Goal: Task Accomplishment & Management: Manage account settings

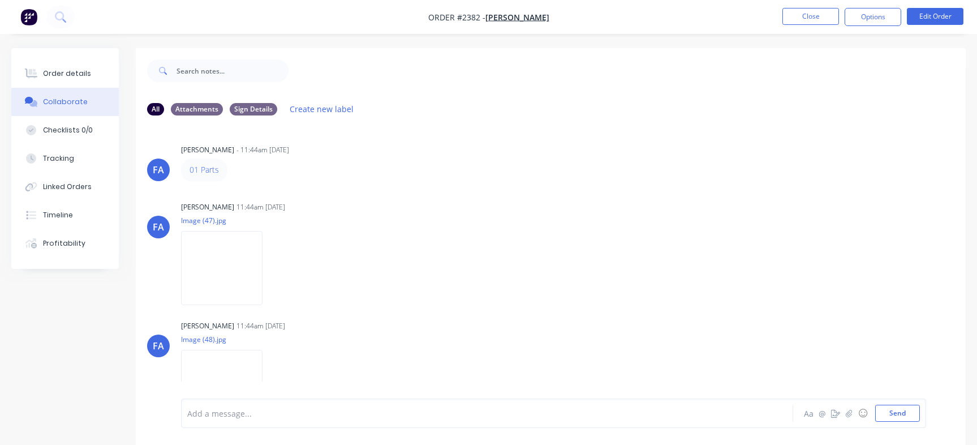
click at [820, 14] on button "Close" at bounding box center [810, 16] width 57 height 17
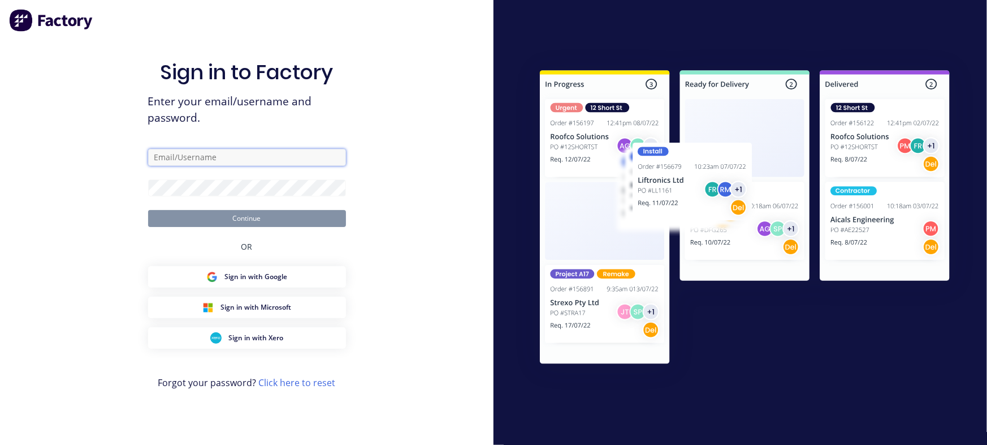
click at [236, 155] on input "text" at bounding box center [247, 157] width 198 height 17
type input "[EMAIL_ADDRESS][DOMAIN_NAME]"
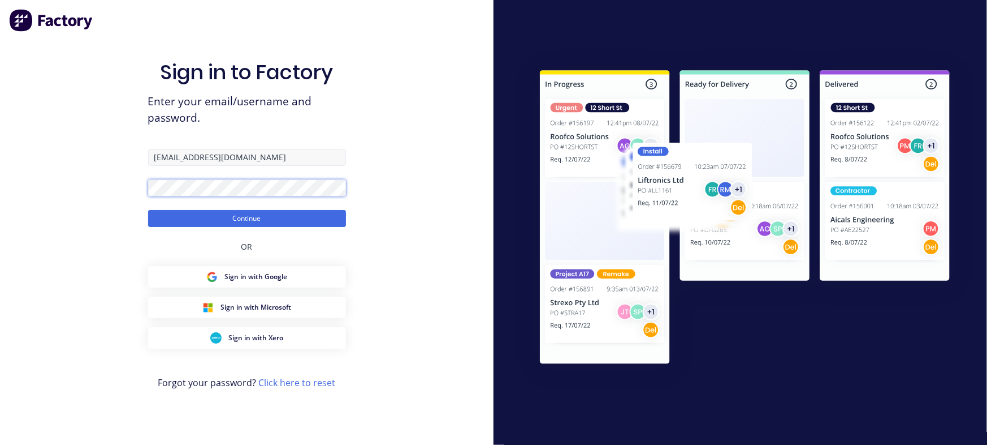
click at [148, 210] on button "Continue" at bounding box center [247, 218] width 198 height 17
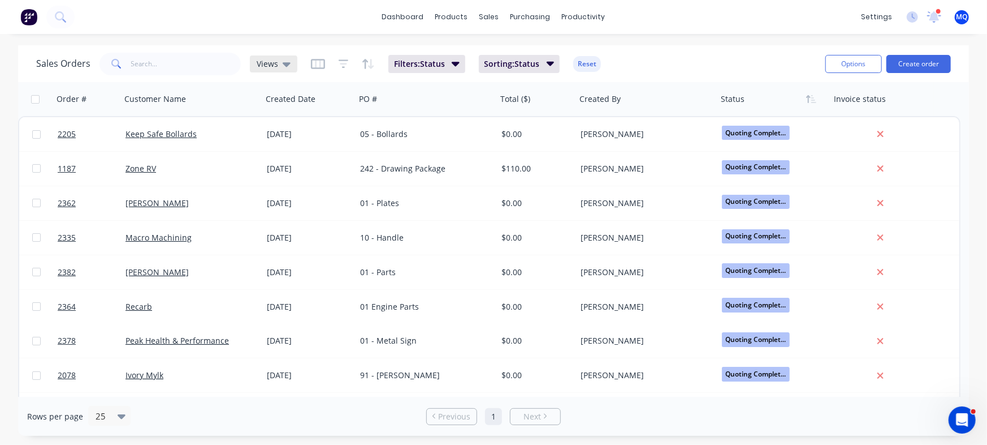
click at [275, 58] on span "Views" at bounding box center [267, 64] width 21 height 12
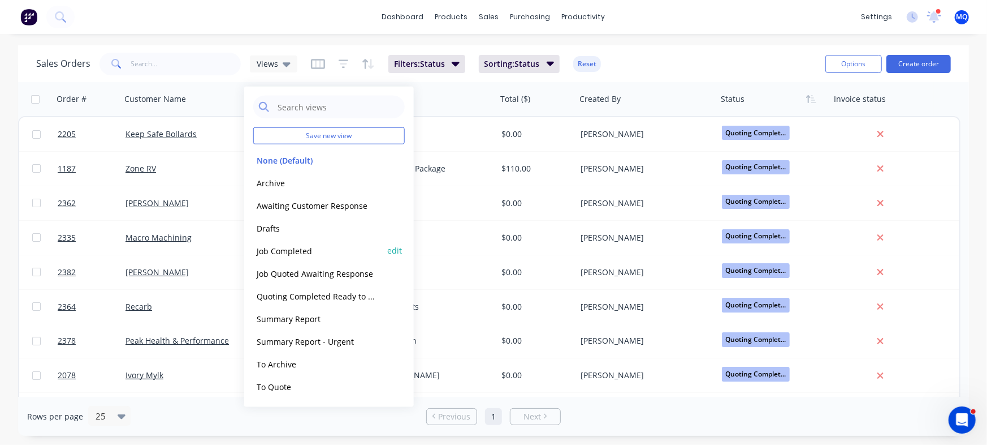
click at [304, 251] on button "Job Completed" at bounding box center [317, 250] width 129 height 13
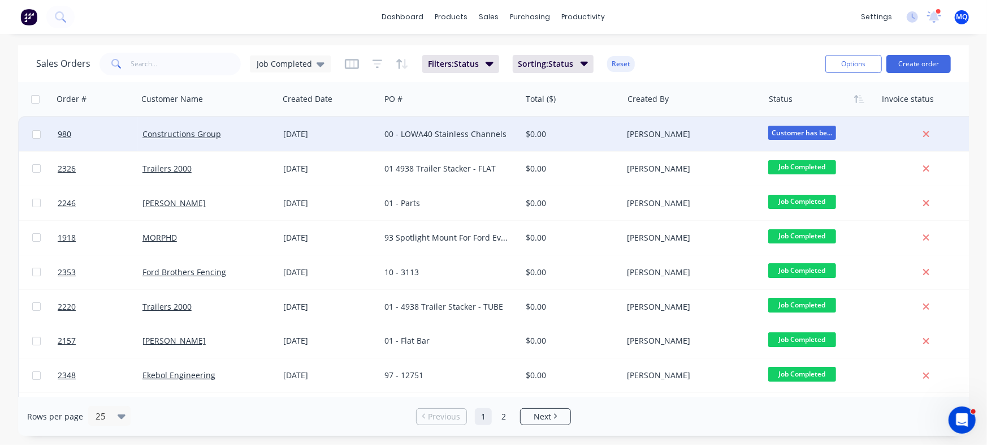
click at [187, 140] on div "Constructions Group" at bounding box center [208, 134] width 141 height 34
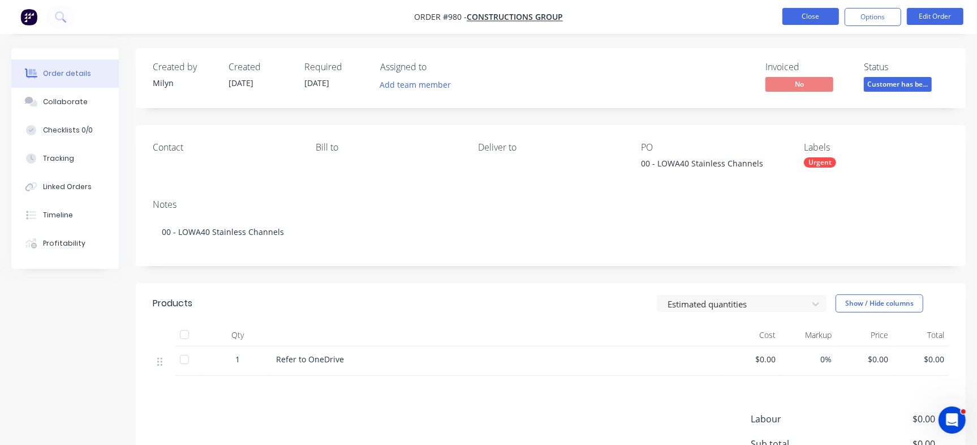
click at [808, 16] on button "Close" at bounding box center [810, 16] width 57 height 17
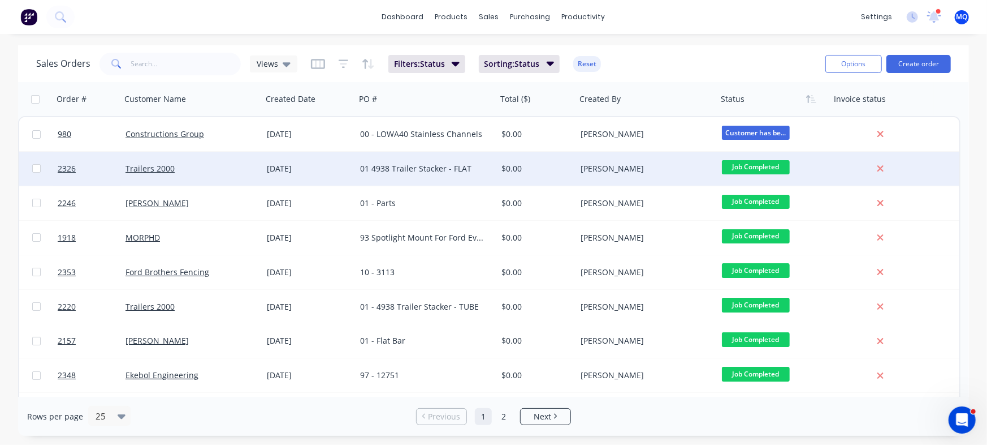
click at [245, 173] on div "Trailers 2000" at bounding box center [189, 168] width 126 height 11
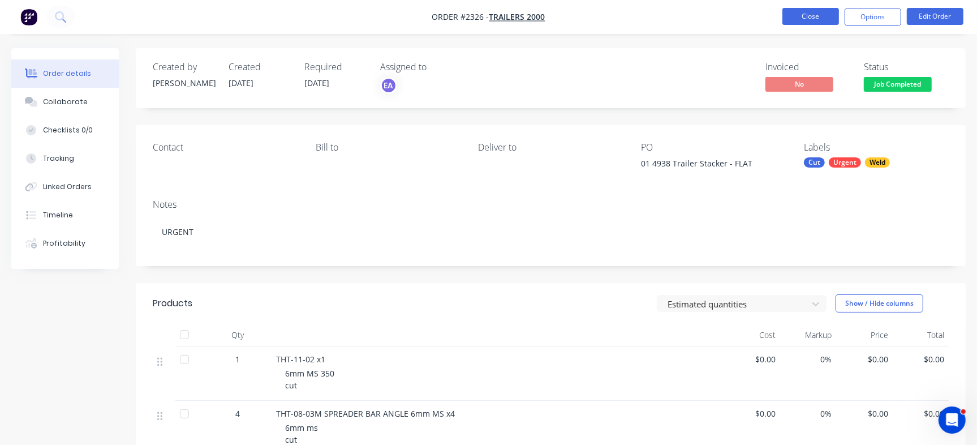
click at [808, 12] on button "Close" at bounding box center [810, 16] width 57 height 17
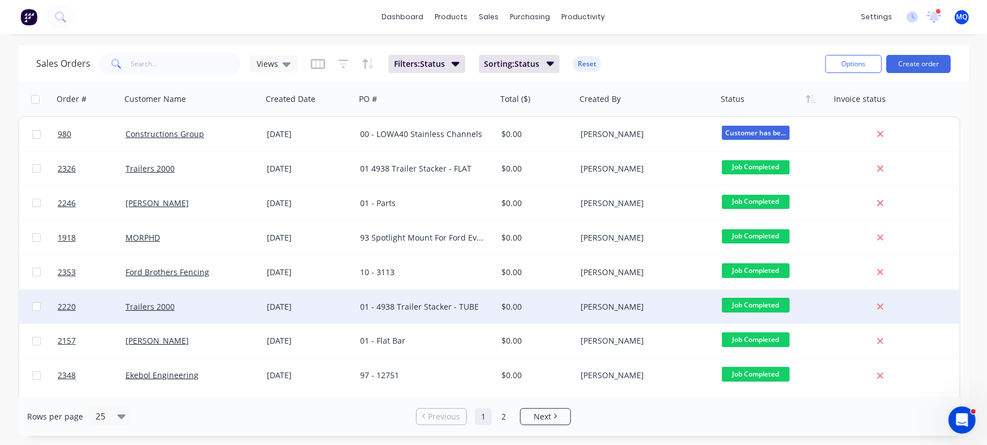
click at [389, 303] on div "01 - 4938 Trailer Stacker - TUBE" at bounding box center [423, 306] width 126 height 11
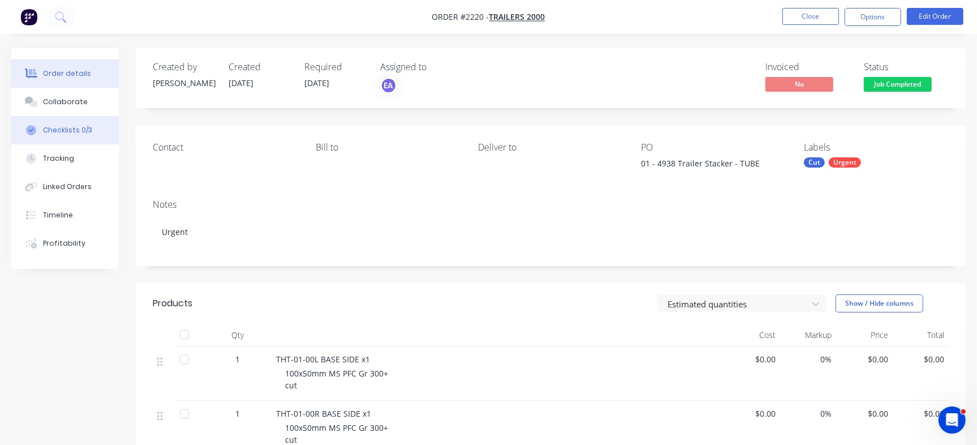
click at [74, 136] on button "Checklists 0/3" at bounding box center [64, 130] width 107 height 28
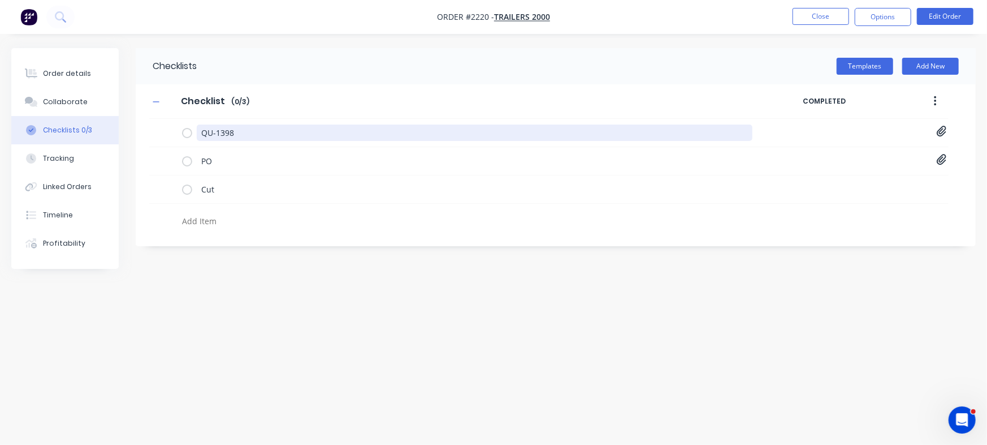
drag, startPoint x: 309, startPoint y: 136, endPoint x: 0, endPoint y: 103, distance: 311.0
click at [3, 103] on div "Order details Collaborate Checklists 0/3 Tracking Linked Orders Timeline Profit…" at bounding box center [493, 200] width 987 height 305
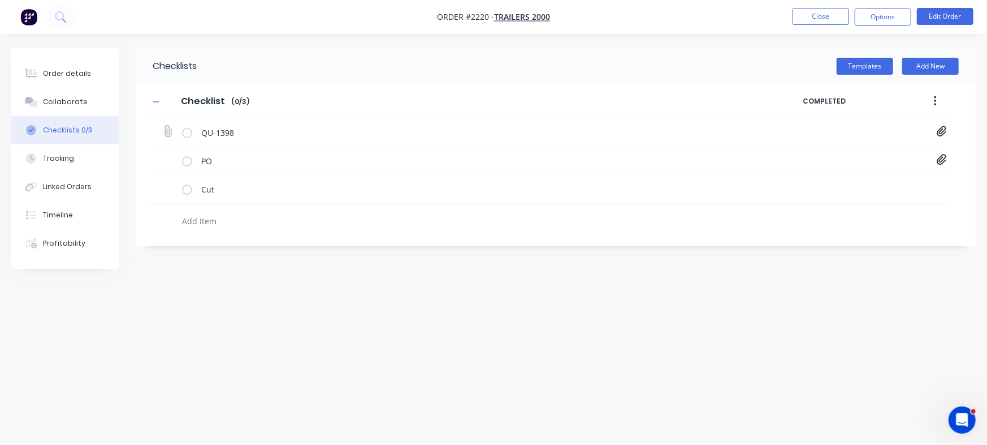
click at [944, 130] on icon at bounding box center [942, 131] width 10 height 11
click at [829, 155] on link "Quote QU1398.pdf" at bounding box center [851, 156] width 132 height 12
click at [894, 248] on div "Checklists Templates Add New Checklist Checklist Enter Checklist name ( 0 / 3 )…" at bounding box center [493, 200] width 965 height 305
click at [947, 163] on div "PO PO-4938.pdf" at bounding box center [549, 161] width 800 height 28
click at [938, 156] on icon at bounding box center [942, 159] width 10 height 11
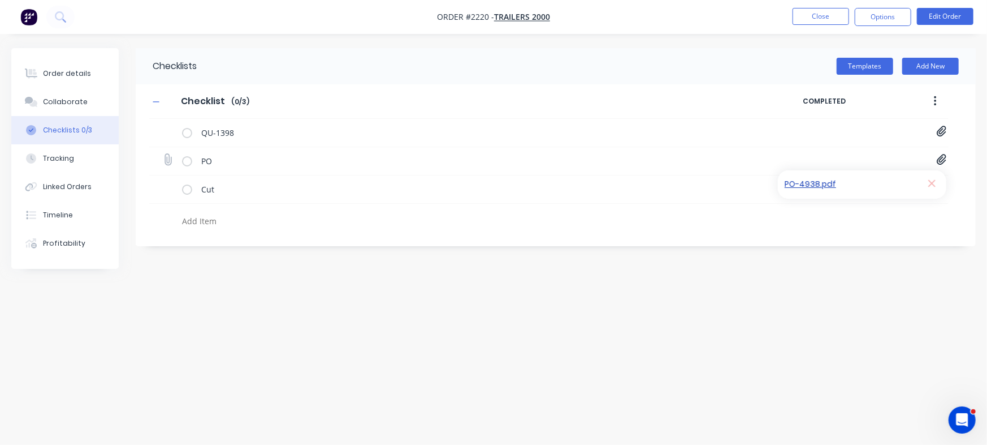
click at [821, 183] on link "PO-4938.pdf" at bounding box center [851, 185] width 132 height 12
click at [85, 60] on button "Order details" at bounding box center [64, 73] width 107 height 28
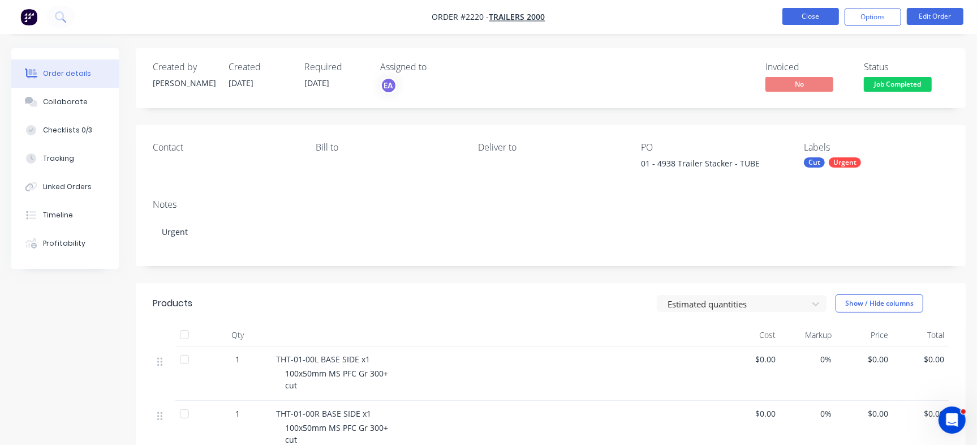
click at [814, 15] on button "Close" at bounding box center [810, 16] width 57 height 17
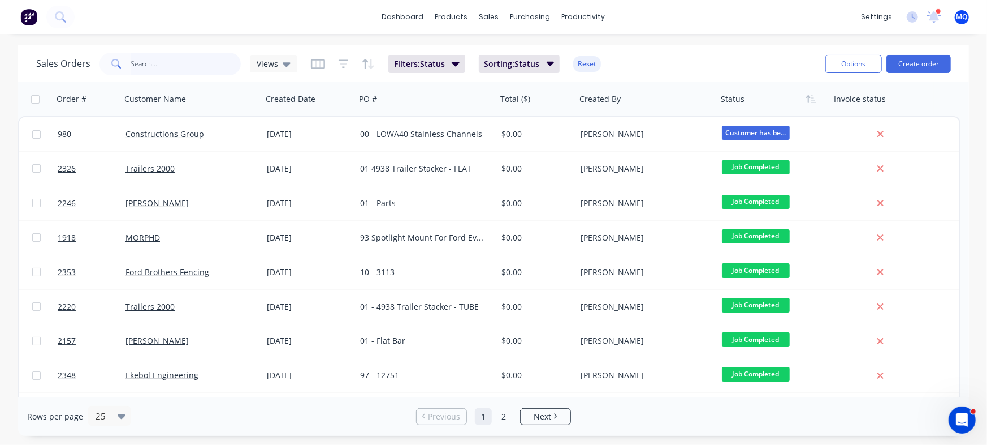
click at [180, 66] on input "text" at bounding box center [186, 64] width 110 height 23
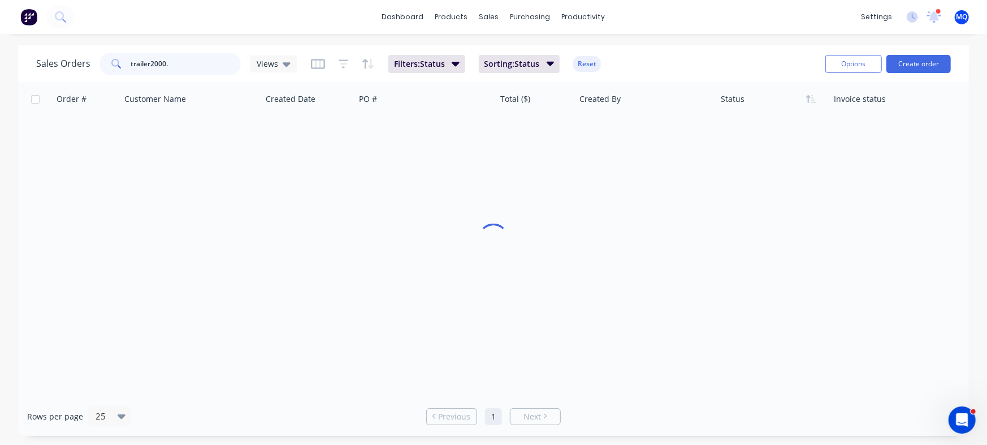
type input "trailer2000."
click at [0, 66] on div "Sales Orders trailer2000. Views Filters: Status Sorting: Status Reset Options C…" at bounding box center [493, 240] width 987 height 390
type input "trailer"
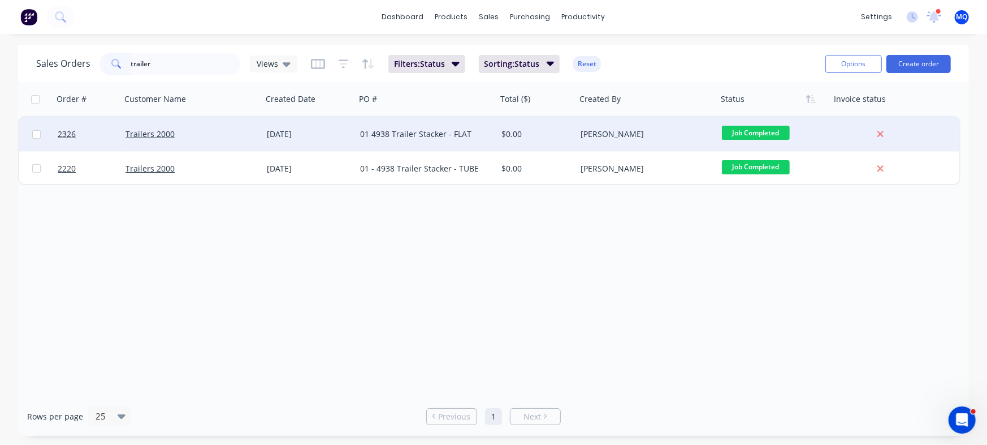
click at [459, 143] on div "01 4938 Trailer Stacker - FLAT" at bounding box center [426, 134] width 141 height 34
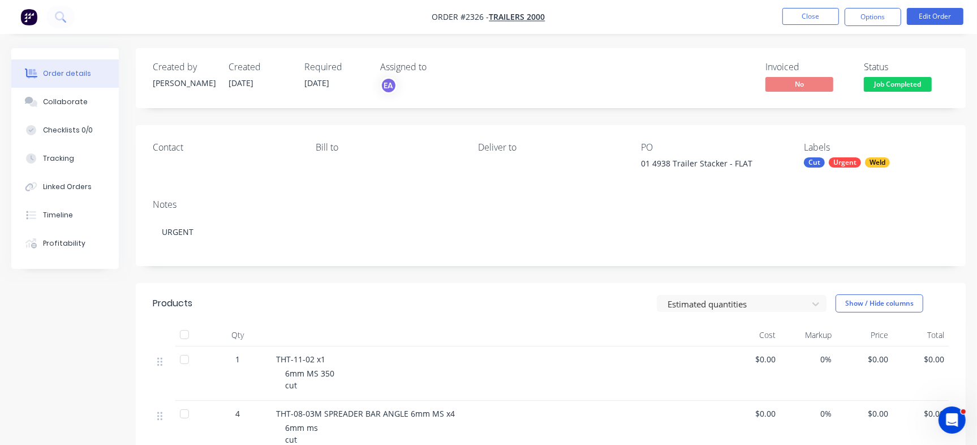
click at [656, 161] on div "01 4938 Trailer Stacker - FLAT" at bounding box center [711, 165] width 141 height 16
copy div "4938"
click at [74, 123] on button "Checklists 0/0" at bounding box center [64, 130] width 107 height 28
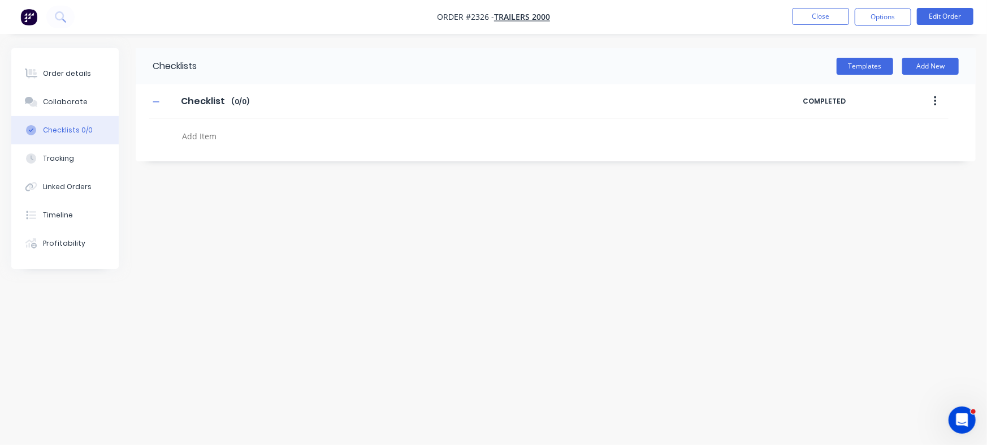
click at [238, 130] on textarea at bounding box center [435, 136] width 515 height 16
paste textarea "INV-3067"
type textarea "INV-3067"
click at [67, 100] on div "Collaborate" at bounding box center [65, 102] width 45 height 10
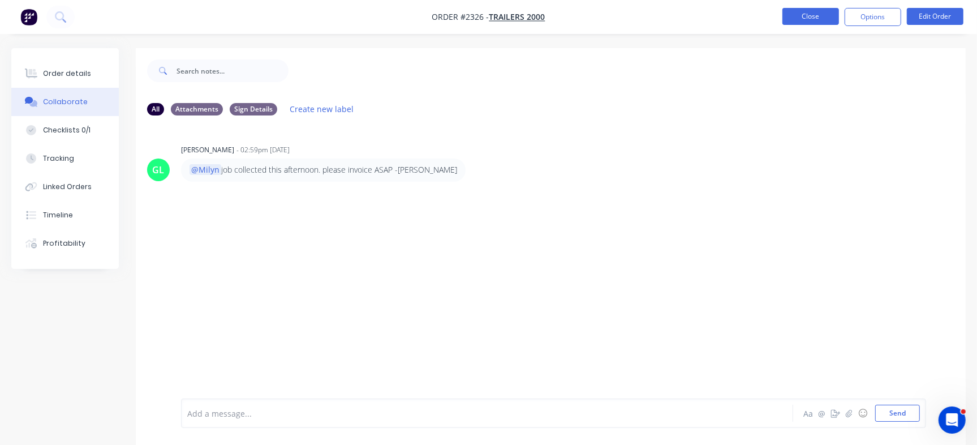
click at [819, 24] on button "Close" at bounding box center [810, 16] width 57 height 17
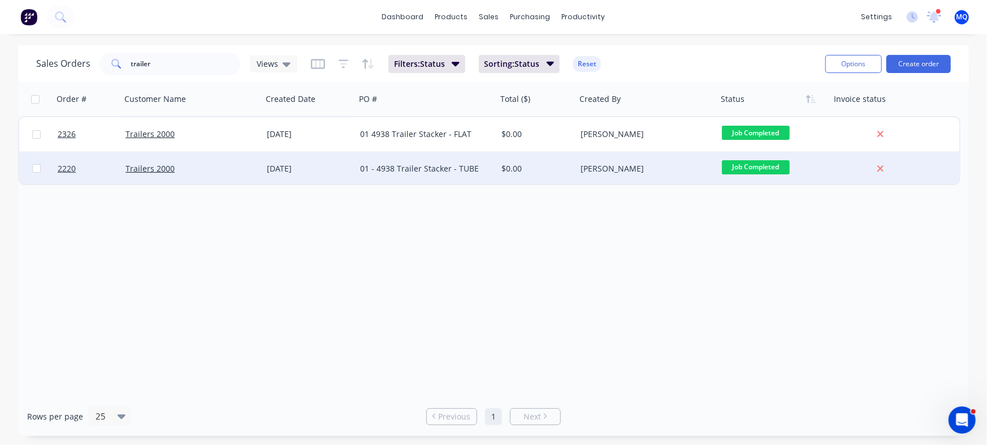
click at [385, 176] on div "01 - 4938 Trailer Stacker - TUBE" at bounding box center [426, 169] width 141 height 34
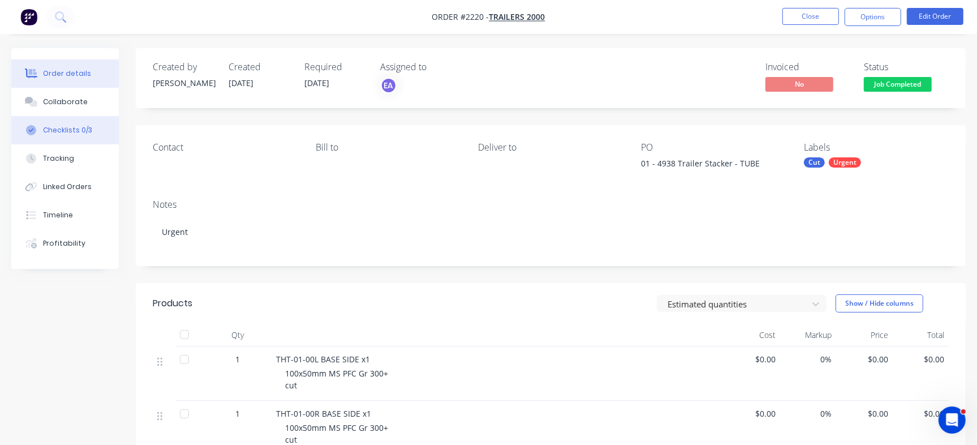
click at [83, 125] on div "Checklists 0/3" at bounding box center [67, 130] width 49 height 10
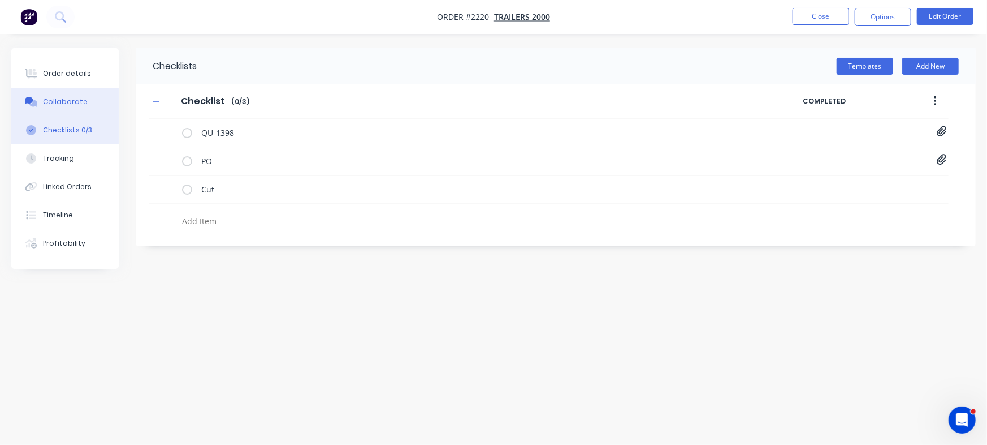
click at [69, 95] on button "Collaborate" at bounding box center [64, 102] width 107 height 28
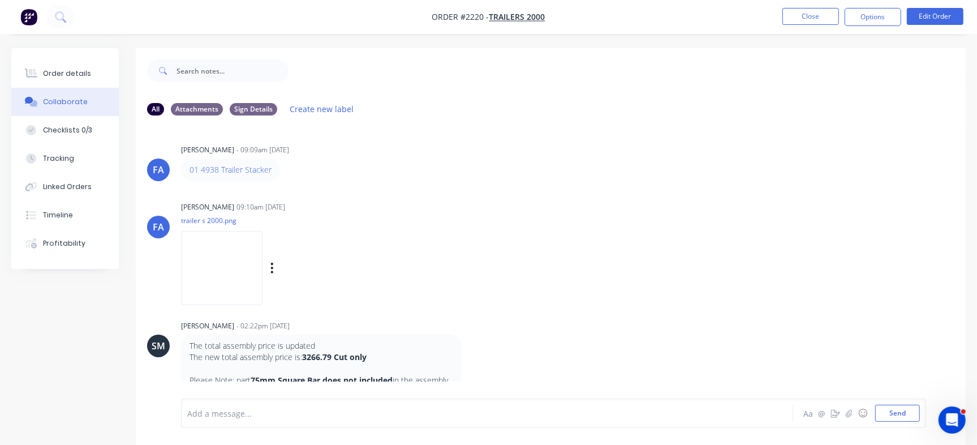
click at [230, 262] on img at bounding box center [221, 268] width 81 height 74
click at [78, 136] on button "Checklists 0/3" at bounding box center [64, 130] width 107 height 28
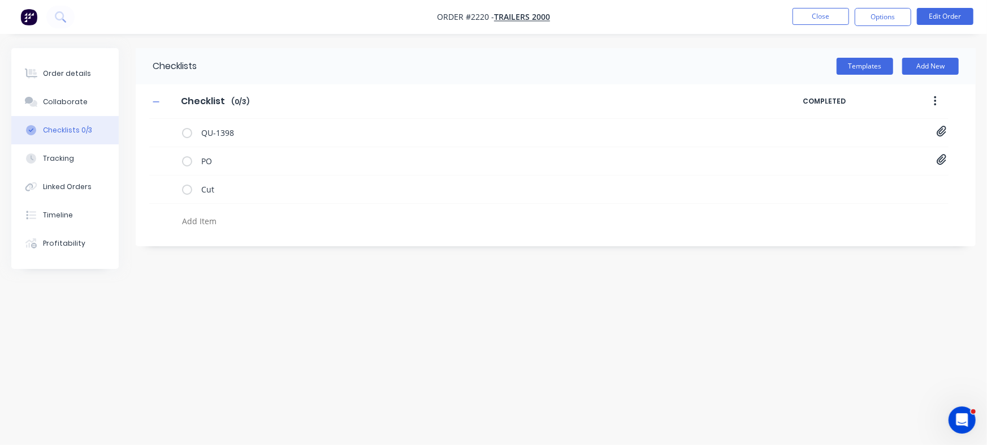
click at [258, 218] on textarea at bounding box center [435, 221] width 515 height 16
paste textarea "INV-3067"
type textarea "INV-3067"
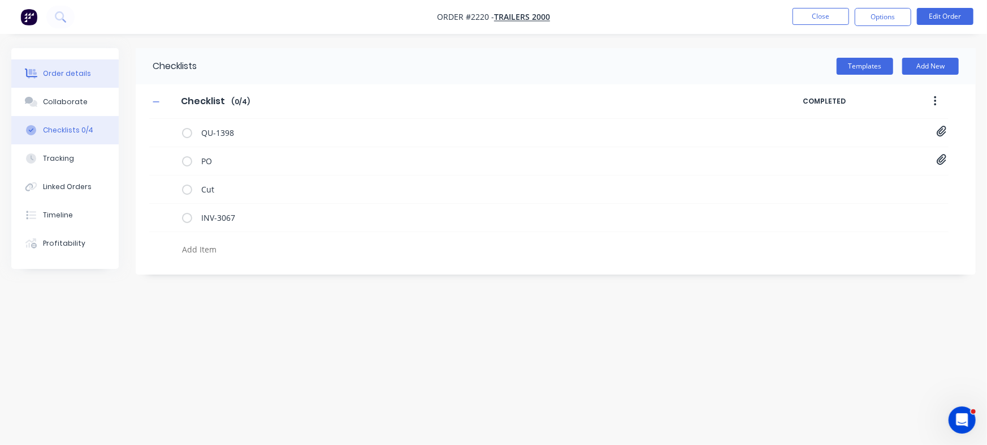
click at [85, 75] on div "Order details" at bounding box center [67, 73] width 48 height 10
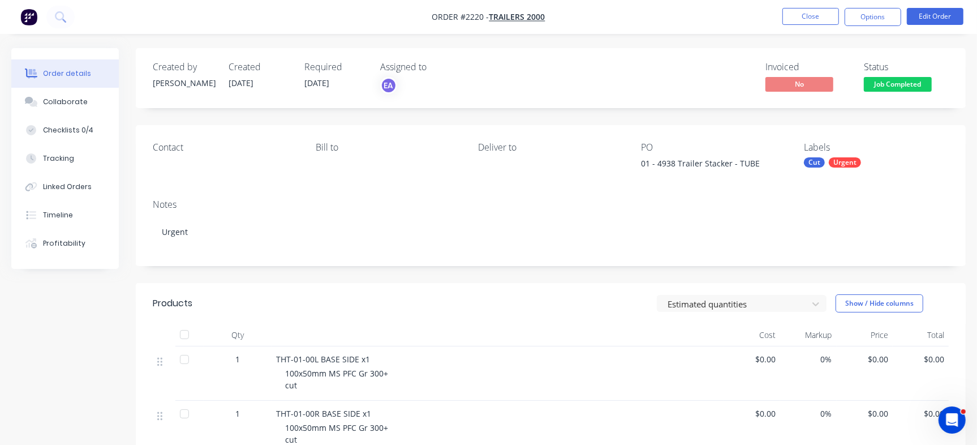
click at [906, 90] on span "Job Completed" at bounding box center [898, 84] width 68 height 14
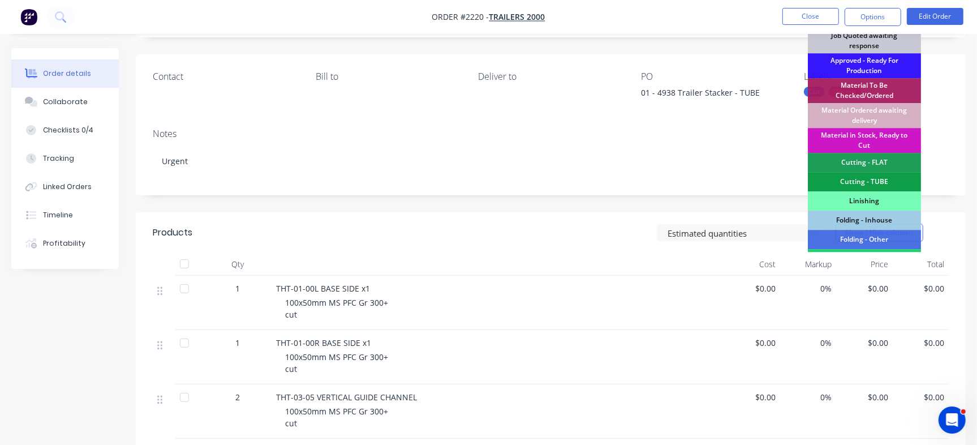
scroll to position [341, 0]
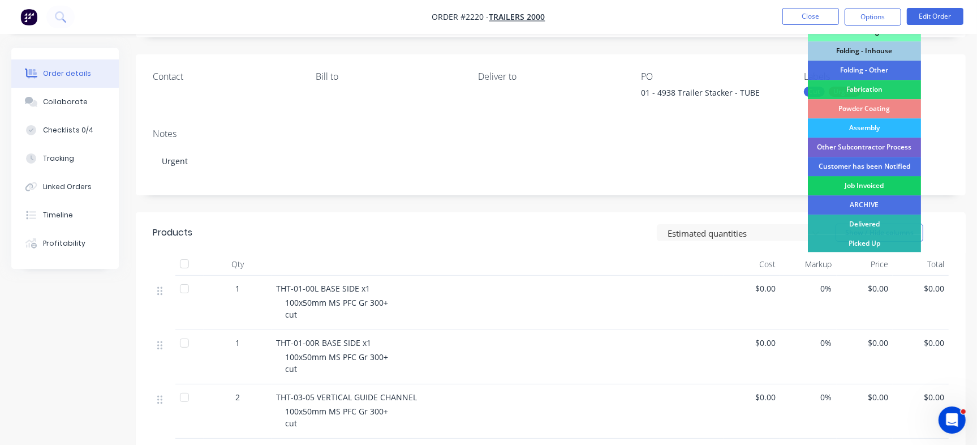
click at [879, 189] on div "Job Invoiced" at bounding box center [864, 185] width 113 height 19
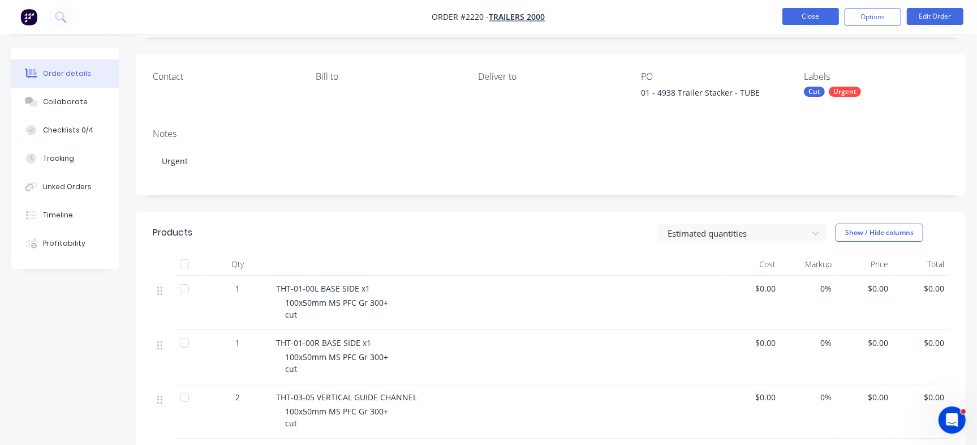
click at [801, 18] on button "Close" at bounding box center [810, 16] width 57 height 17
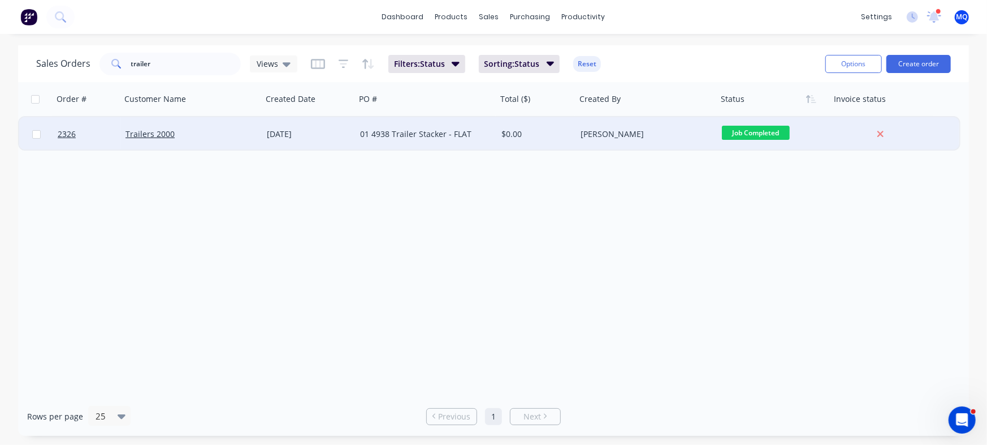
click at [361, 138] on div "01 4938 Trailer Stacker - FLAT" at bounding box center [423, 133] width 126 height 11
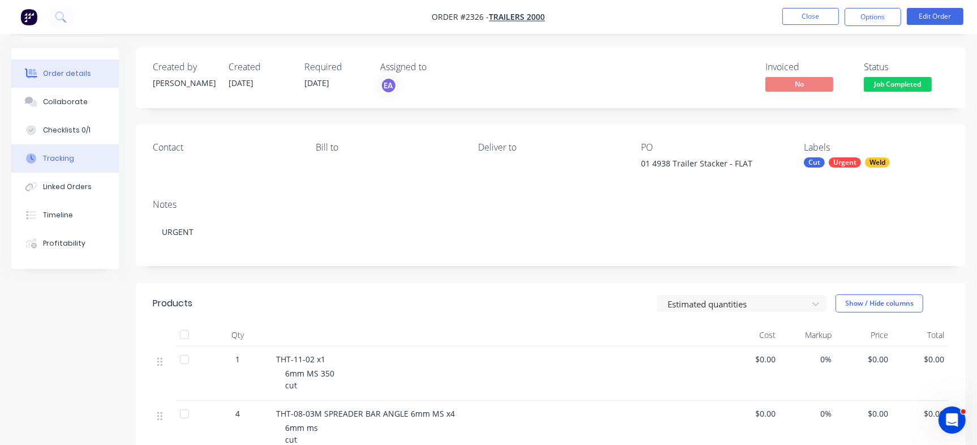
click at [75, 165] on button "Tracking" at bounding box center [64, 158] width 107 height 28
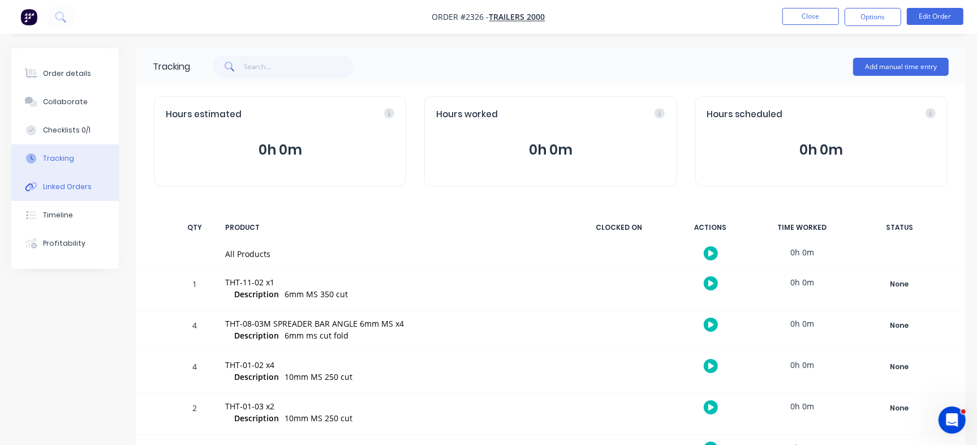
click at [56, 176] on button "Linked Orders" at bounding box center [64, 186] width 107 height 28
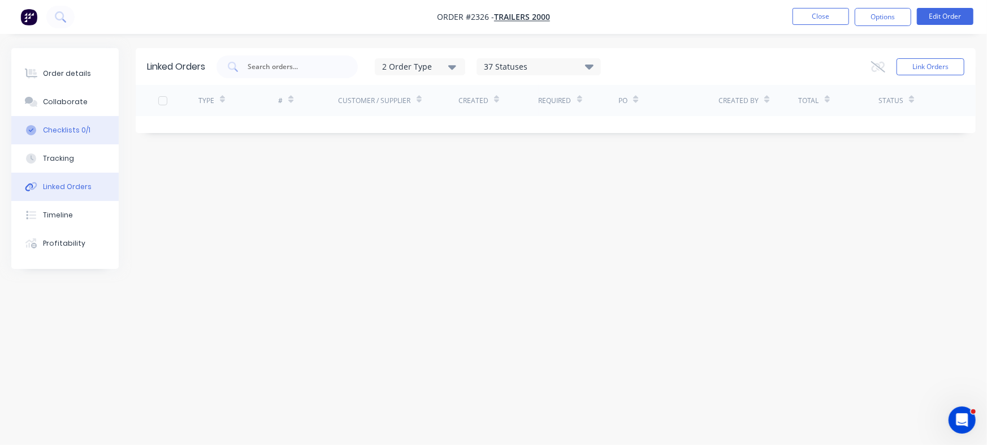
click at [74, 127] on div "Checklists 0/1" at bounding box center [67, 130] width 48 height 10
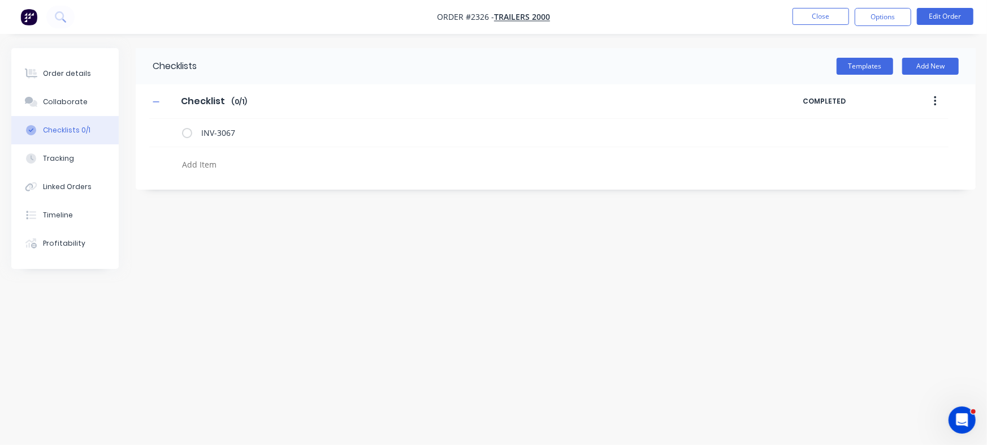
click at [193, 163] on textarea at bounding box center [435, 164] width 515 height 16
paste textarea "INV-3067"
type textarea "INV-3067"
drag, startPoint x: 253, startPoint y: 163, endPoint x: 79, endPoint y: 159, distance: 173.7
click at [79, 159] on div "Order details Collaborate Checklists 0/1 Tracking Linked Orders Timeline Profit…" at bounding box center [493, 200] width 987 height 305
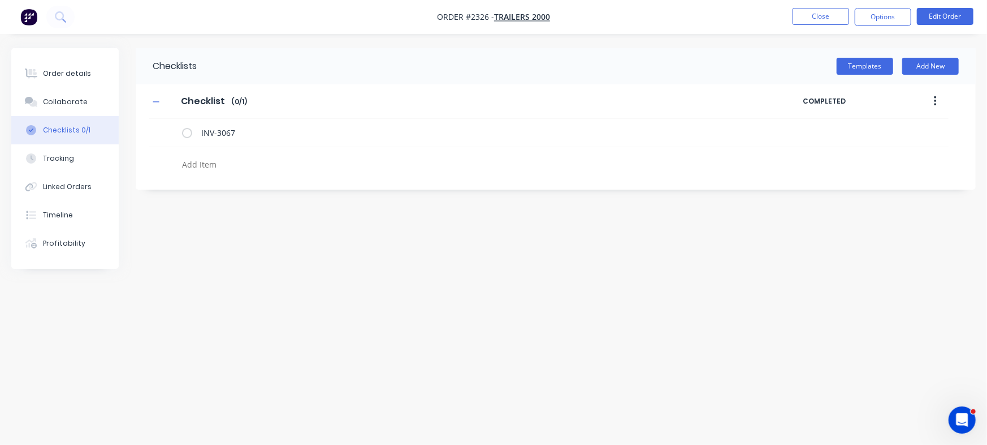
click at [292, 253] on div "Checklists Templates Add New Checklist Checklist Enter Checklist name ( 0 / 1 )…" at bounding box center [493, 200] width 965 height 305
click at [75, 81] on button "Order details" at bounding box center [64, 73] width 107 height 28
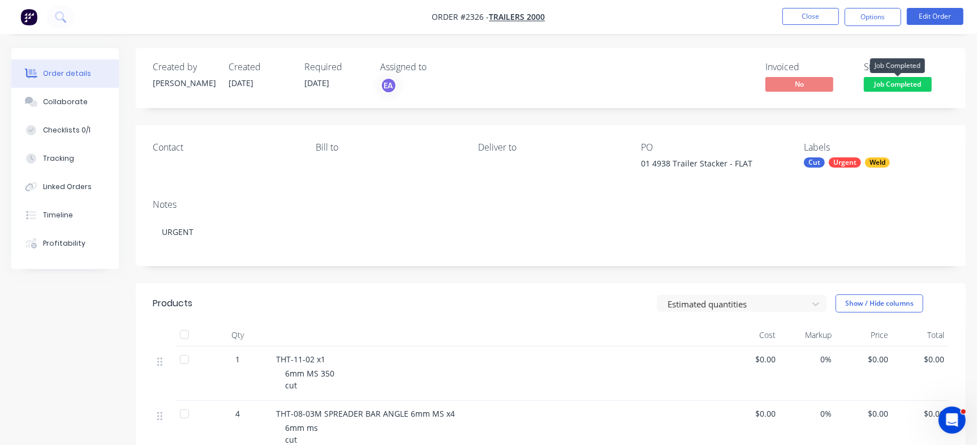
click at [874, 89] on span "Job Completed" at bounding box center [898, 84] width 68 height 14
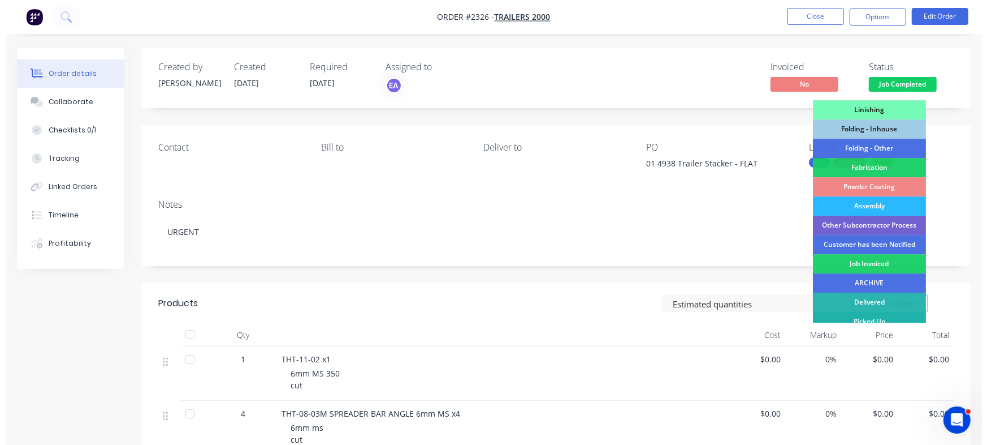
scroll to position [341, 0]
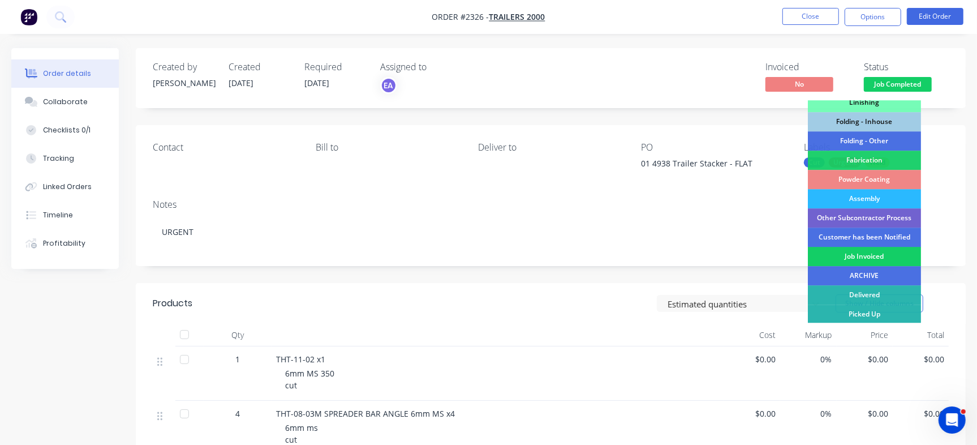
click at [854, 254] on div "Job Invoiced" at bounding box center [864, 256] width 113 height 19
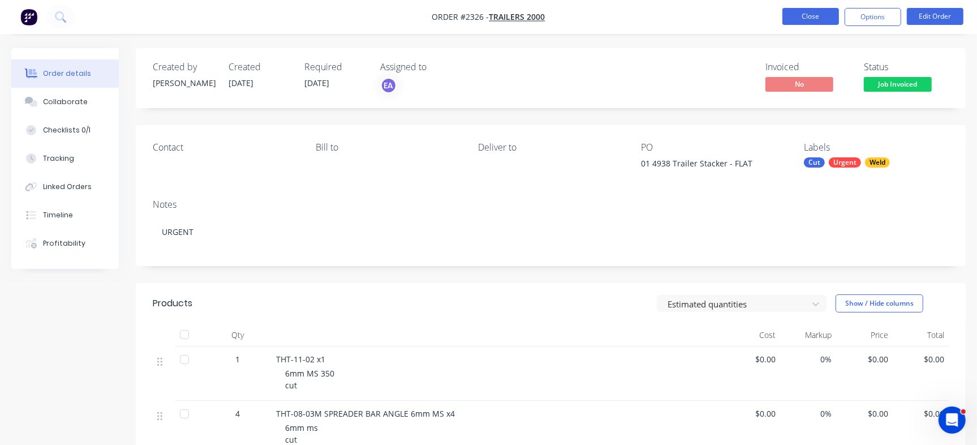
click at [813, 20] on button "Close" at bounding box center [810, 16] width 57 height 17
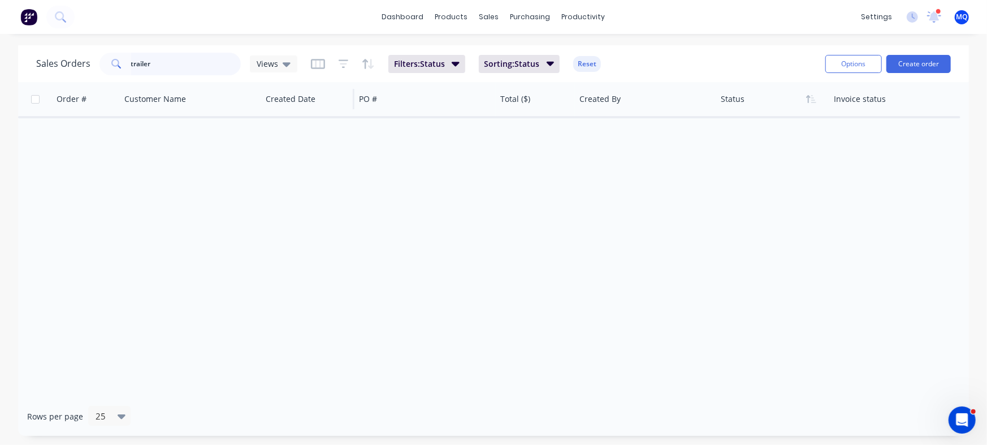
drag, startPoint x: 202, startPoint y: 67, endPoint x: 263, endPoint y: 101, distance: 69.9
click at [0, 0] on html "dashboard products sales purchasing productivity dashboard products Product Cat…" at bounding box center [493, 222] width 987 height 445
click at [325, 166] on div "Order # Customer Name Created Date PO # Total ($) Created By Status Invoice sta…" at bounding box center [493, 239] width 951 height 314
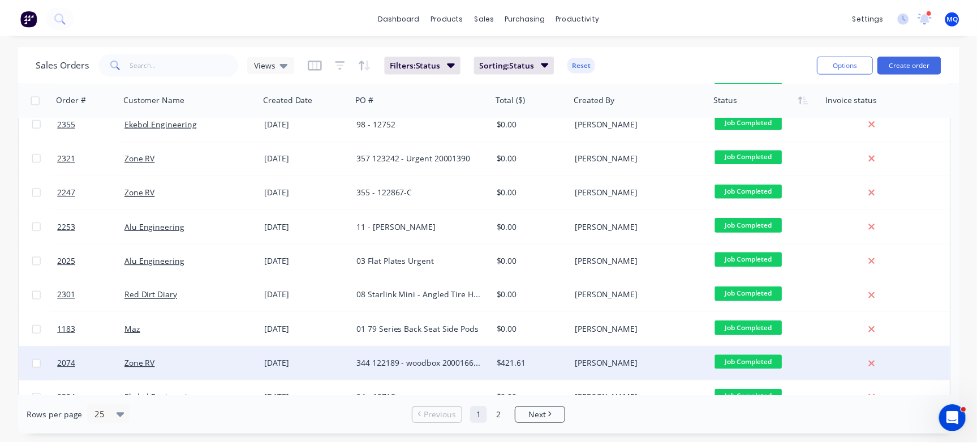
scroll to position [580, 0]
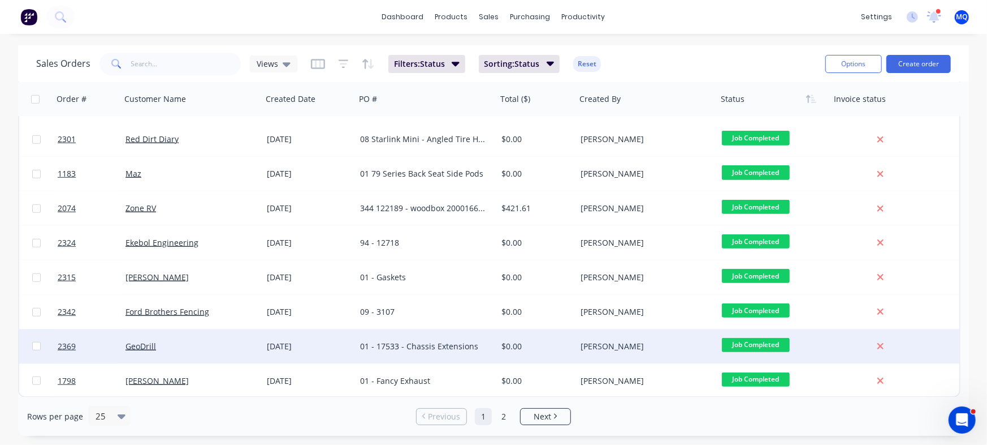
click at [495, 348] on div "01 - 17533 - Chassis Extensions" at bounding box center [426, 346] width 141 height 34
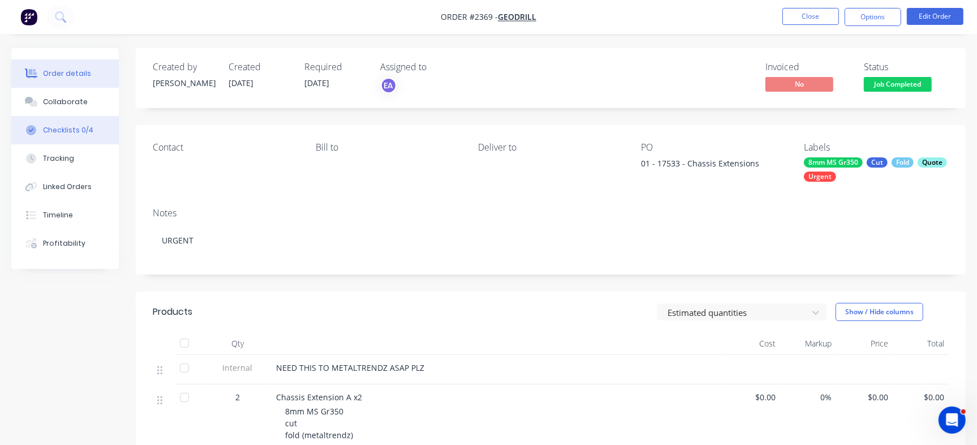
click at [71, 136] on button "Checklists 0/4" at bounding box center [64, 130] width 107 height 28
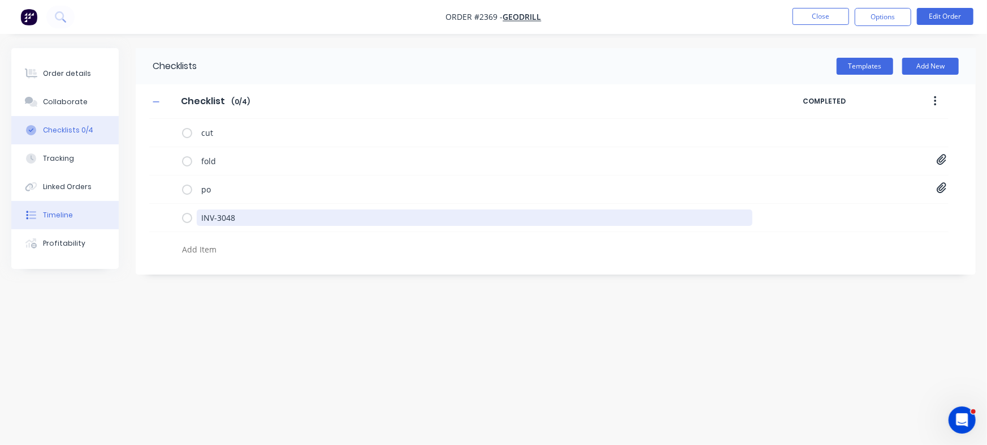
drag, startPoint x: 285, startPoint y: 221, endPoint x: 57, endPoint y: 208, distance: 228.2
click at [57, 208] on div "Order details Collaborate Checklists 0/4 Tracking Linked Orders Timeline Profit…" at bounding box center [493, 200] width 987 height 305
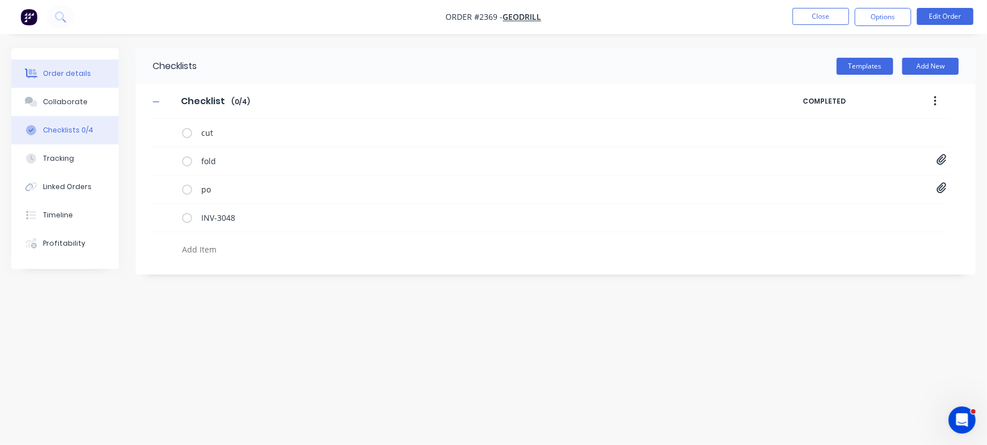
click at [64, 83] on button "Order details" at bounding box center [64, 73] width 107 height 28
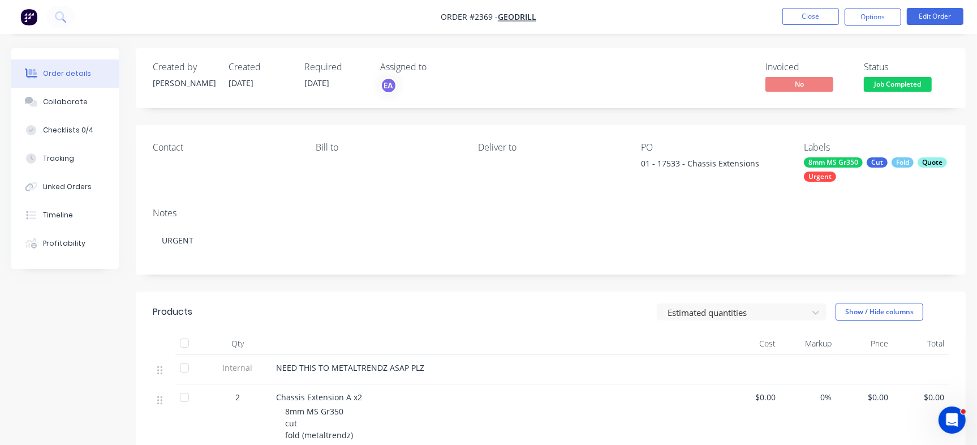
click at [874, 88] on span "Job Completed" at bounding box center [898, 84] width 68 height 14
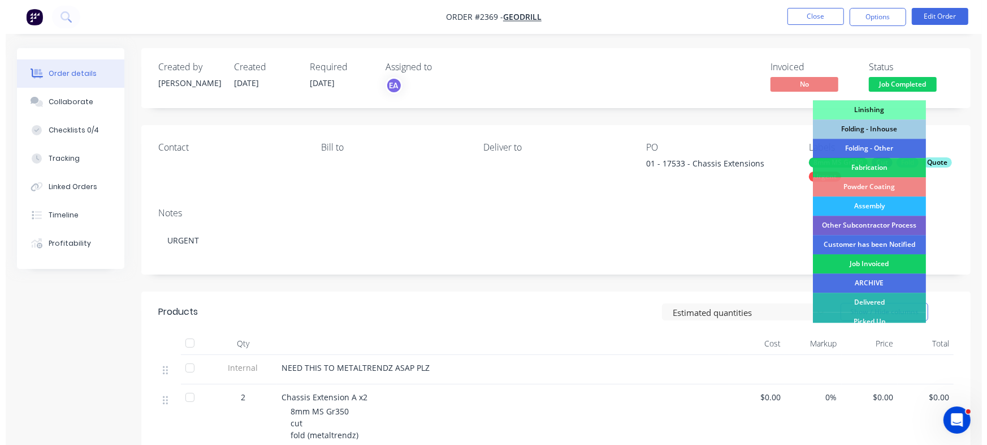
scroll to position [341, 0]
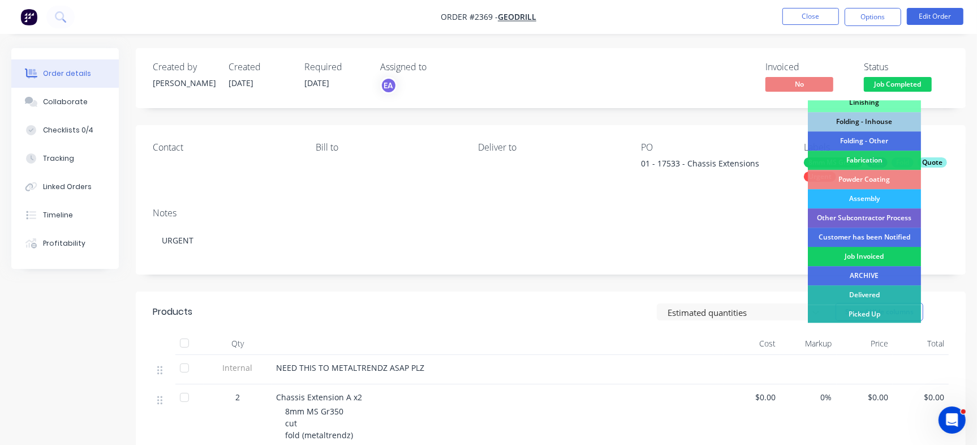
click at [855, 258] on div "Job Invoiced" at bounding box center [864, 256] width 113 height 19
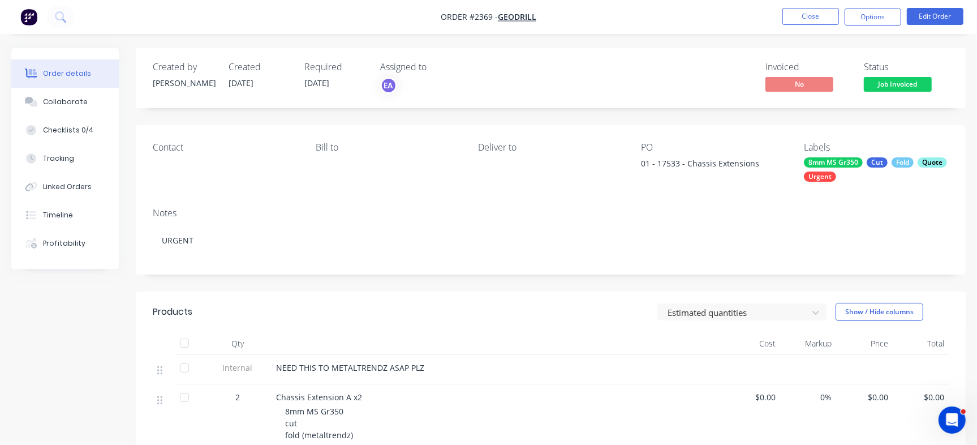
click at [929, 163] on div "Quote" at bounding box center [931, 162] width 29 height 10
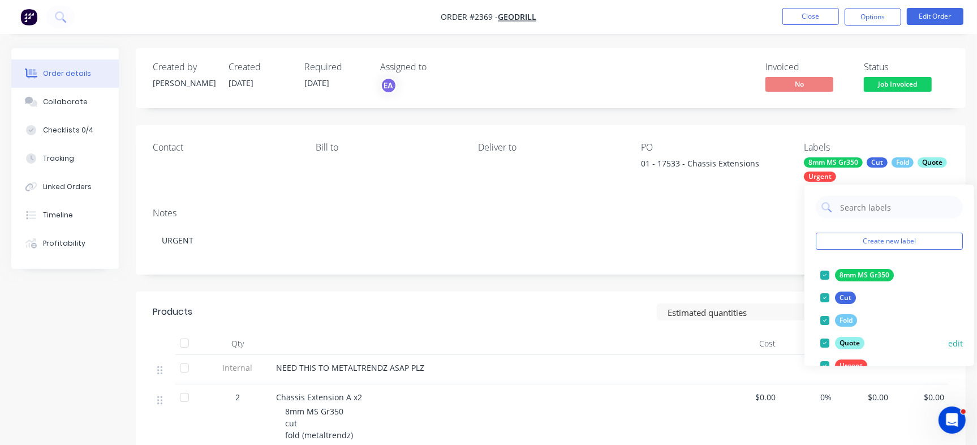
click at [822, 348] on div at bounding box center [824, 342] width 23 height 23
click at [787, 36] on div "Order details Collaborate Checklists 0/4 Tracking Linked Orders Timeline Profit…" at bounding box center [488, 392] width 977 height 784
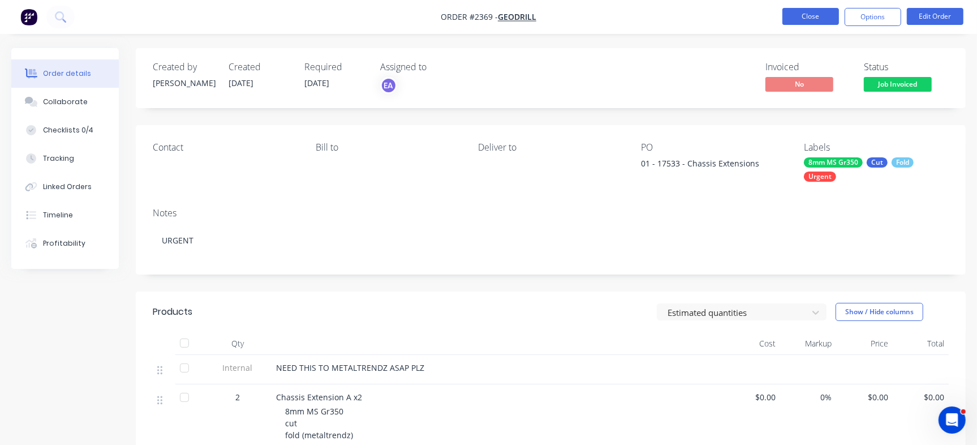
click at [812, 20] on button "Close" at bounding box center [810, 16] width 57 height 17
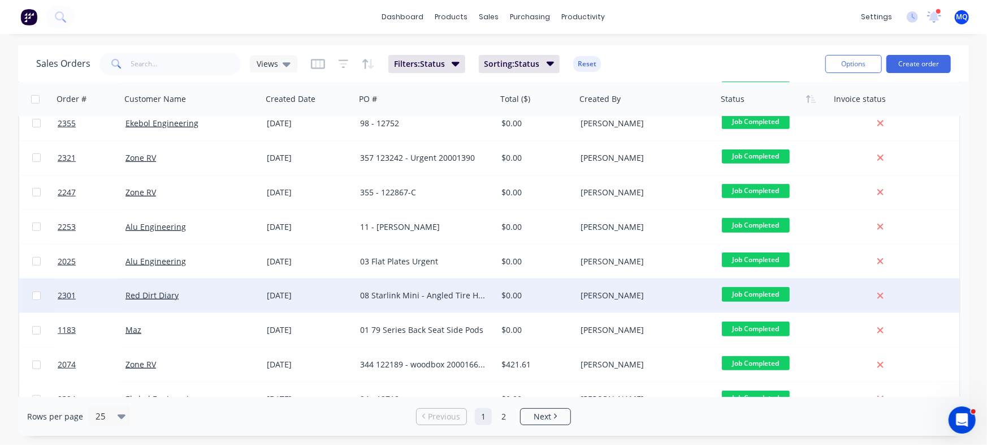
scroll to position [580, 0]
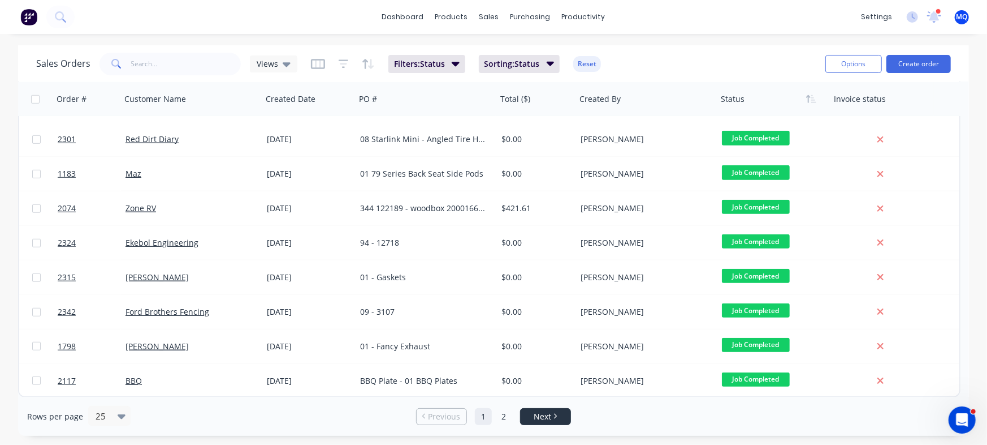
click at [527, 418] on link "Next" at bounding box center [546, 416] width 50 height 11
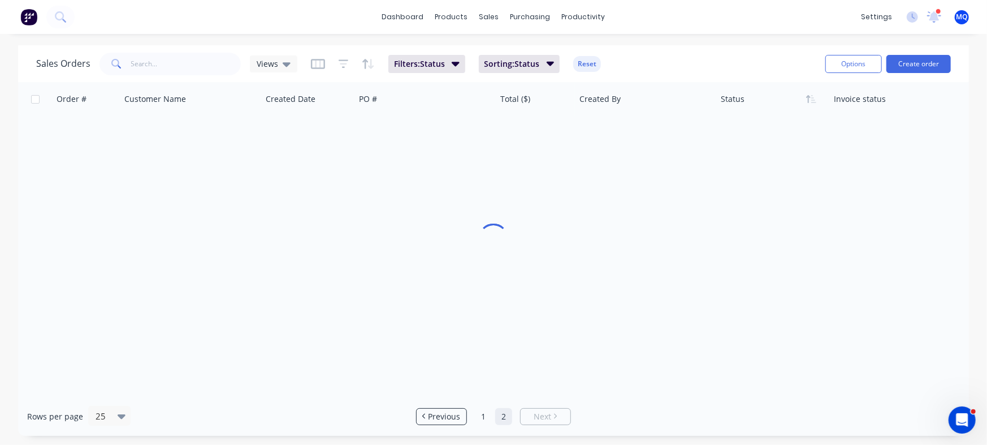
scroll to position [0, 0]
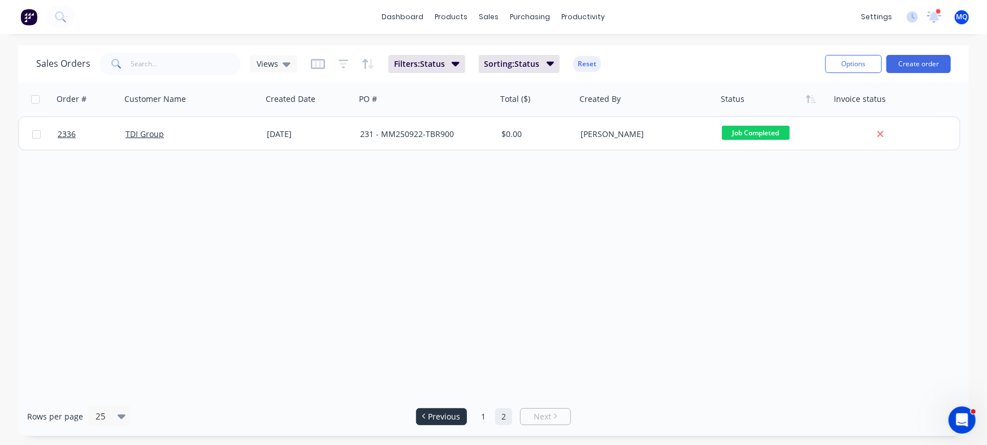
click at [448, 408] on li "Previous" at bounding box center [441, 416] width 51 height 17
click at [437, 411] on span "Previous" at bounding box center [445, 416] width 32 height 11
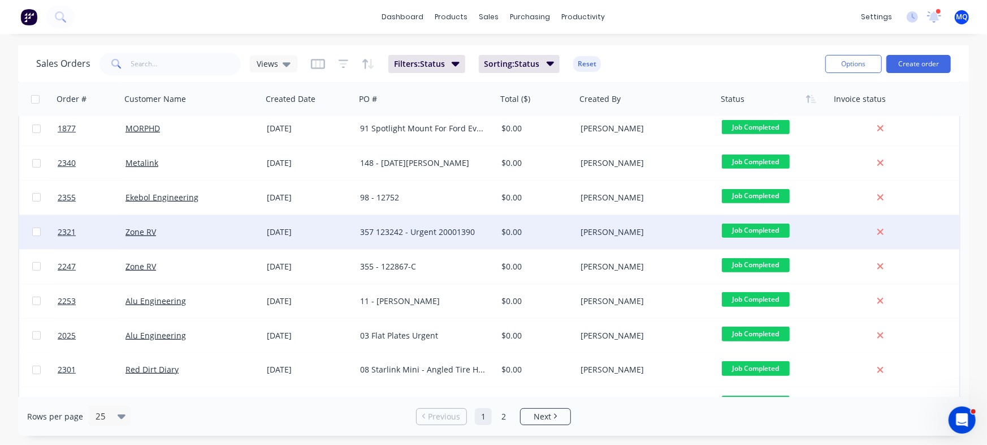
scroll to position [297, 0]
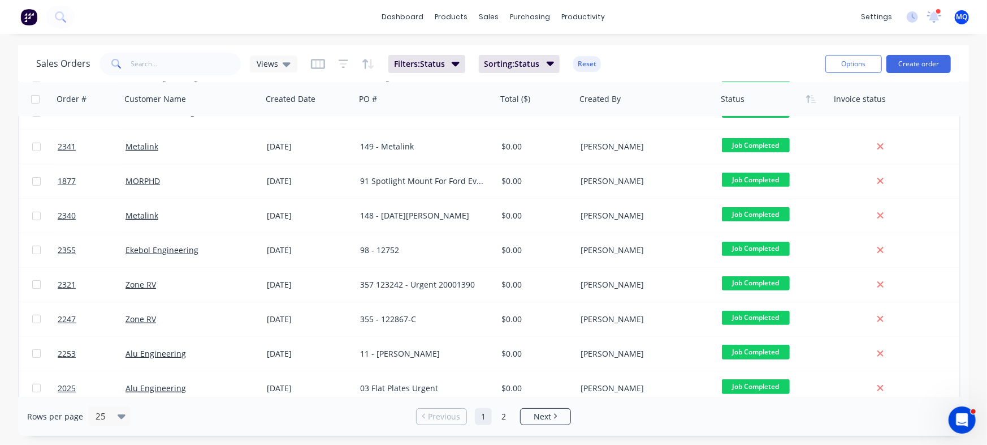
click at [157, 37] on div "dashboard products sales purchasing productivity dashboard products Product Cat…" at bounding box center [493, 222] width 987 height 445
click at [140, 65] on input "text" at bounding box center [186, 64] width 110 height 23
type input "zone"
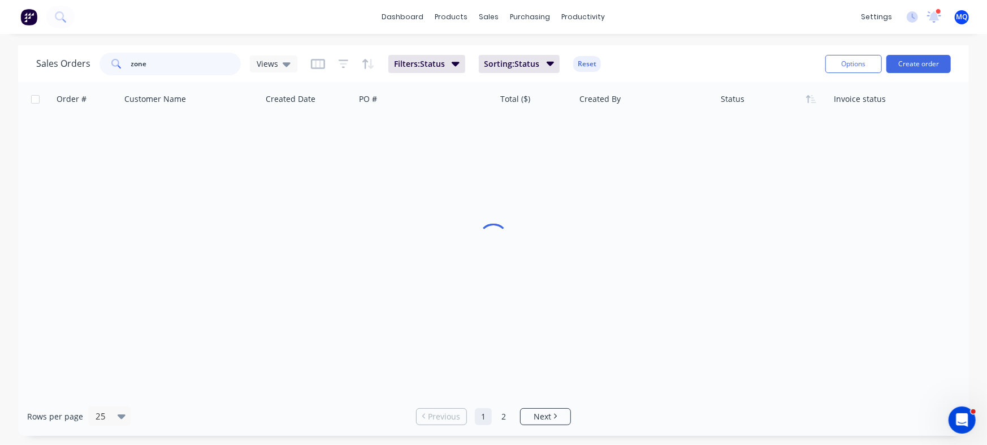
scroll to position [0, 0]
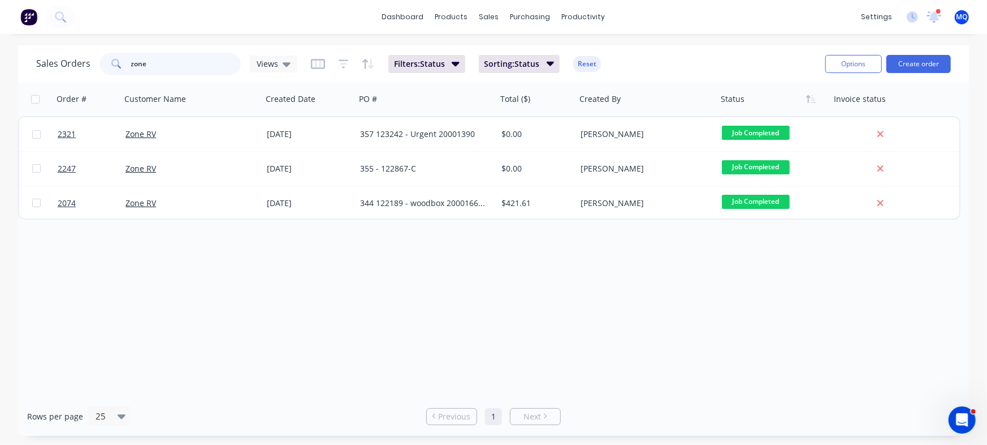
click at [187, 75] on input "zone" at bounding box center [186, 64] width 110 height 23
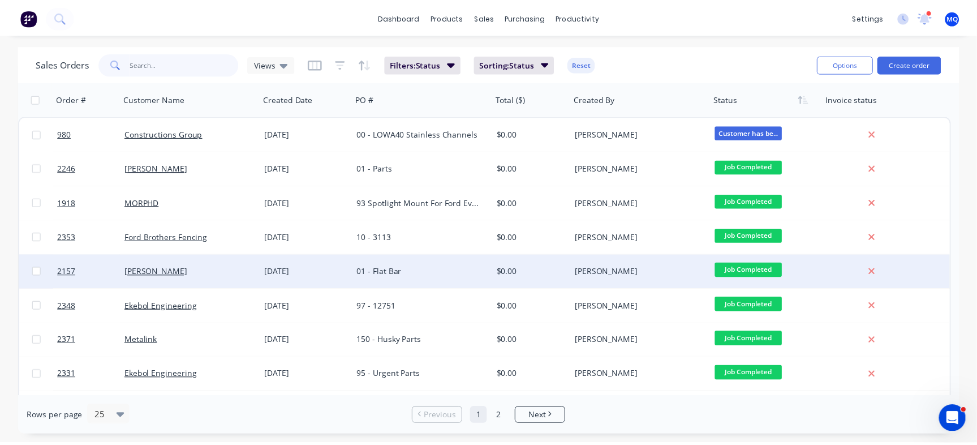
scroll to position [71, 0]
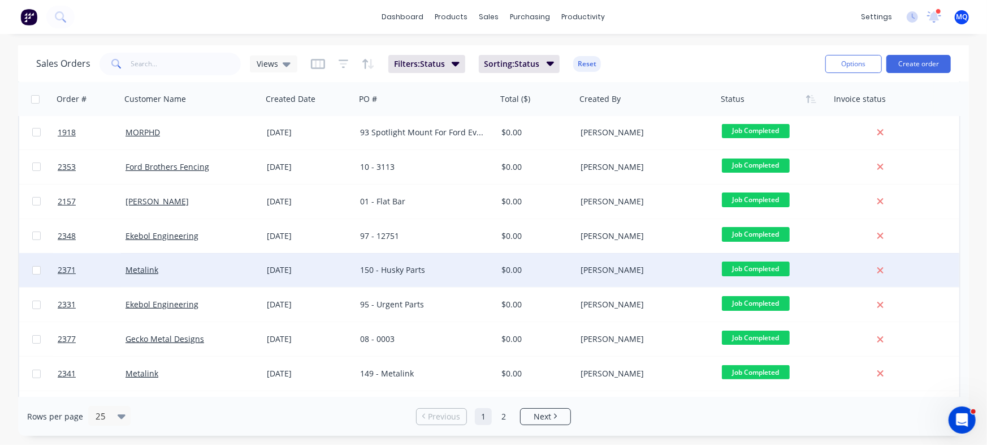
click at [435, 262] on div "150 - Husky Parts" at bounding box center [426, 270] width 141 height 34
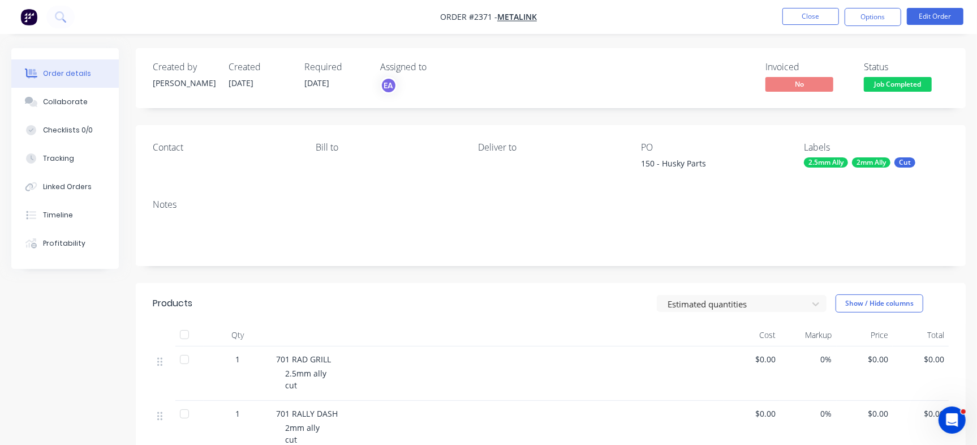
scroll to position [211, 0]
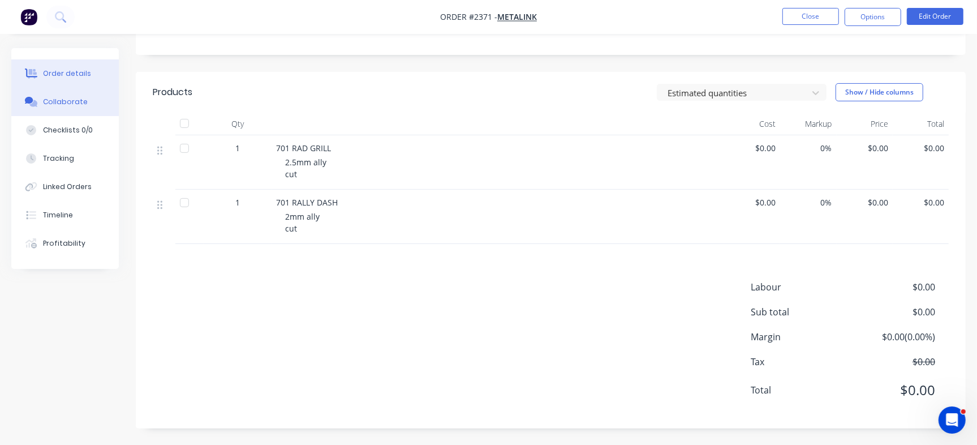
click at [58, 103] on div "Collaborate" at bounding box center [65, 102] width 45 height 10
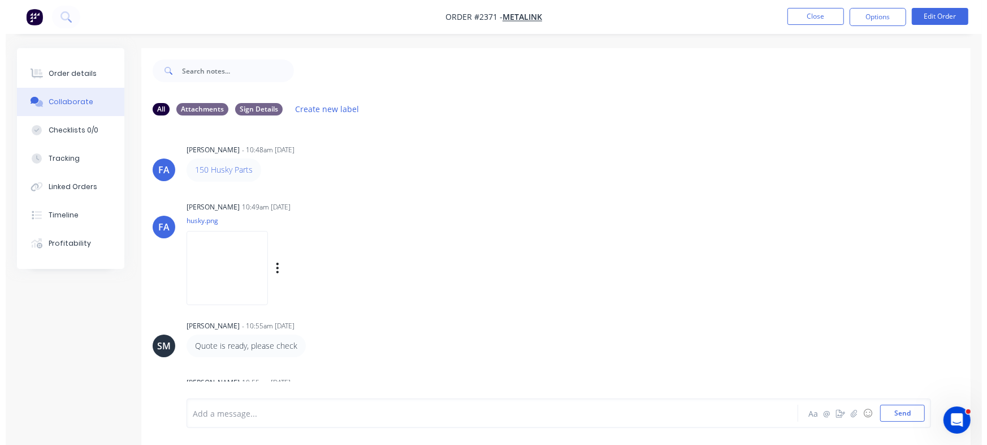
scroll to position [87, 0]
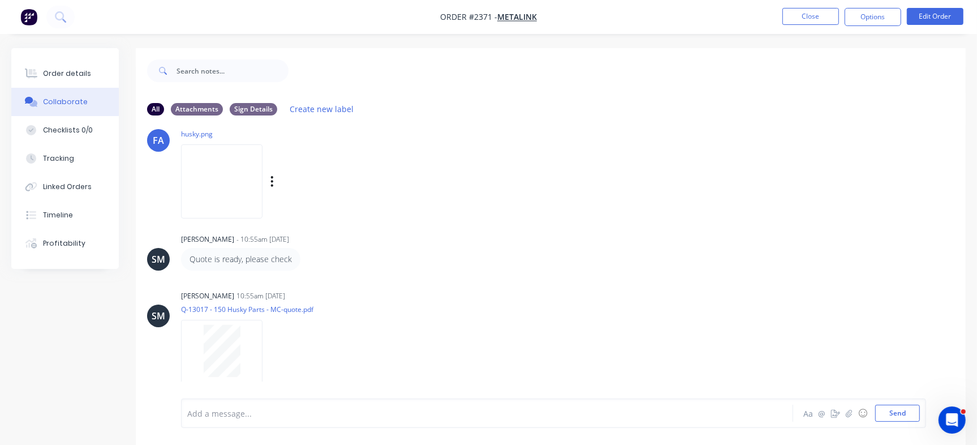
click at [219, 175] on img at bounding box center [221, 181] width 81 height 74
click at [786, 9] on button "Close" at bounding box center [810, 16] width 57 height 17
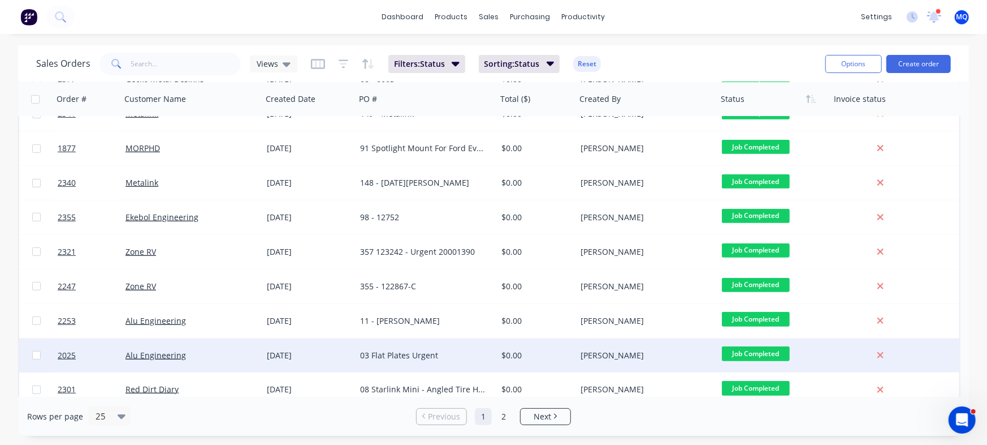
scroll to position [297, 0]
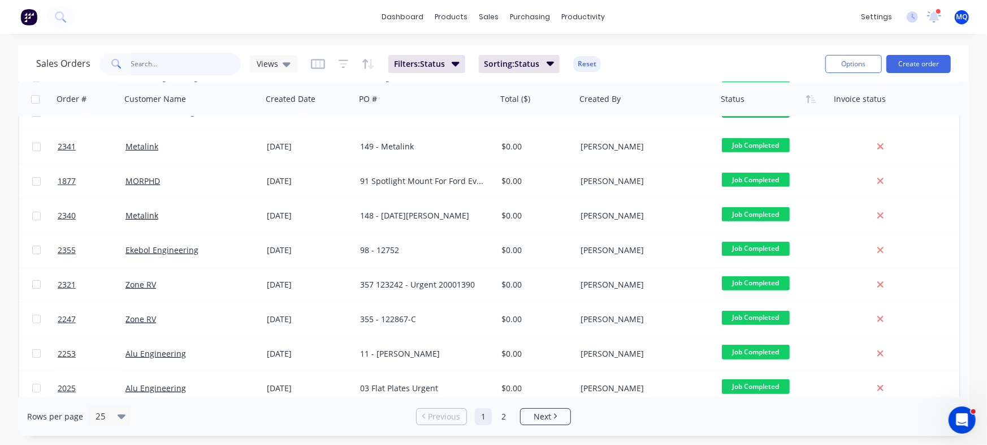
click at [172, 71] on input "text" at bounding box center [186, 64] width 110 height 23
type input "metalink"
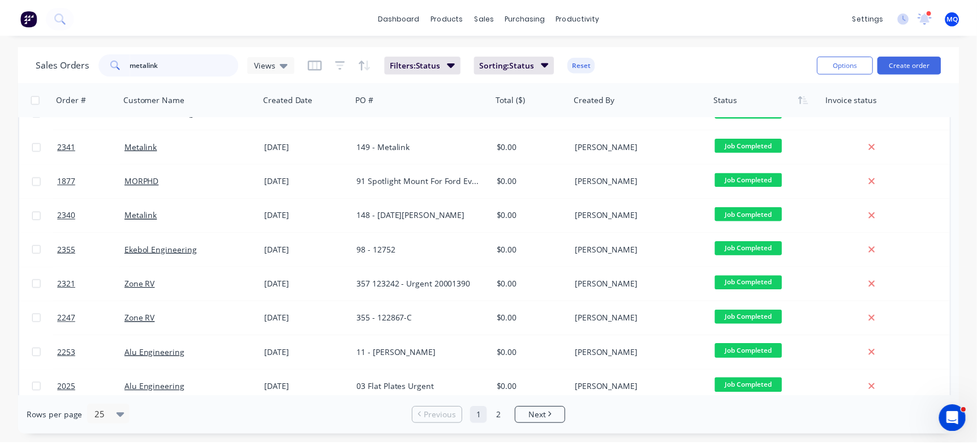
scroll to position [0, 0]
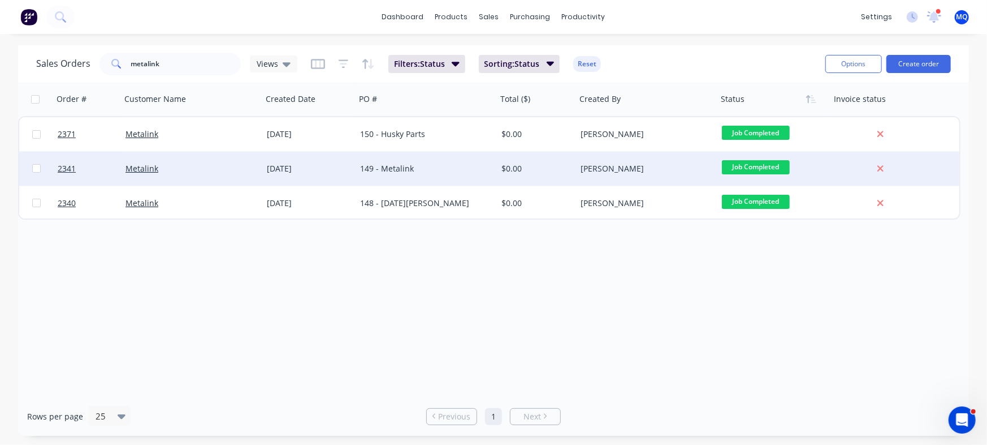
click at [483, 167] on div "149 - Metalink" at bounding box center [423, 168] width 126 height 11
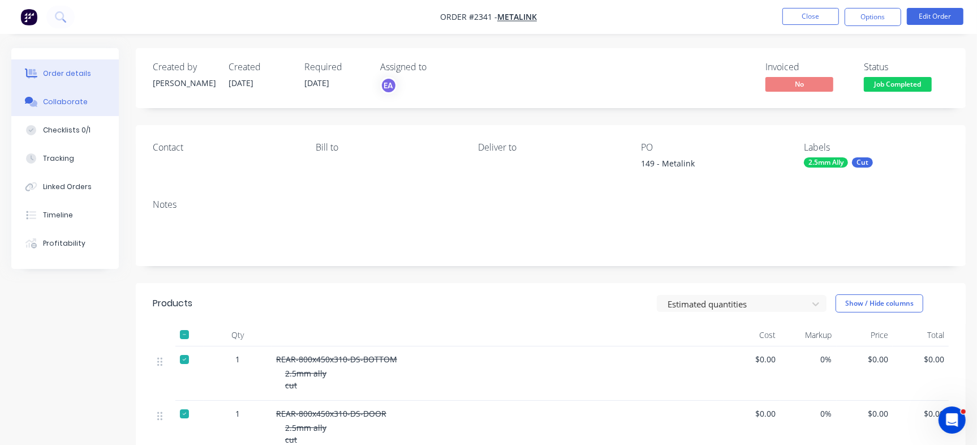
click at [44, 111] on button "Collaborate" at bounding box center [64, 102] width 107 height 28
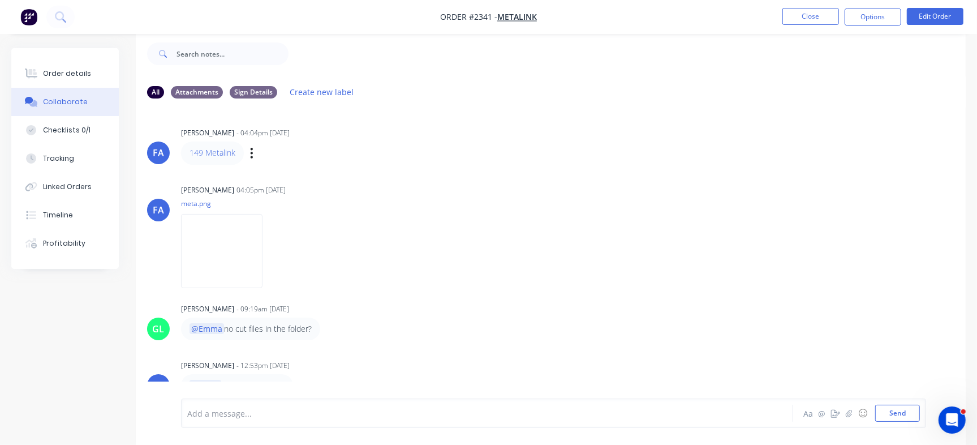
scroll to position [144, 0]
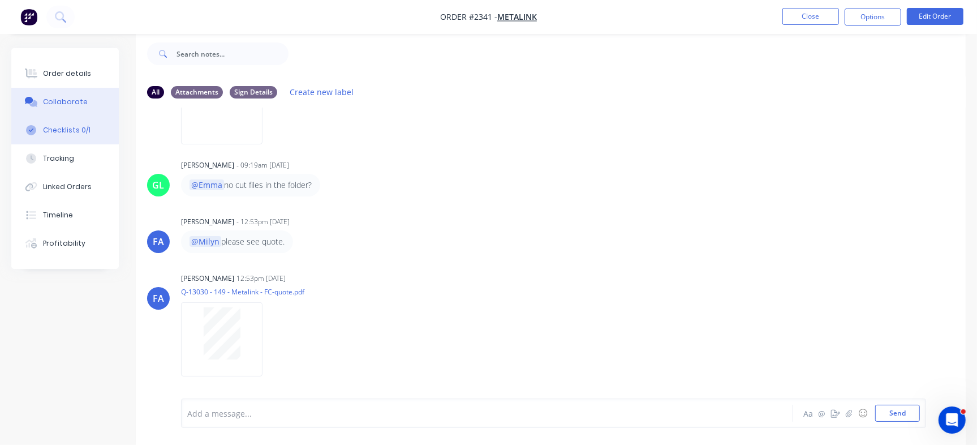
click at [75, 122] on button "Checklists 0/1" at bounding box center [64, 130] width 107 height 28
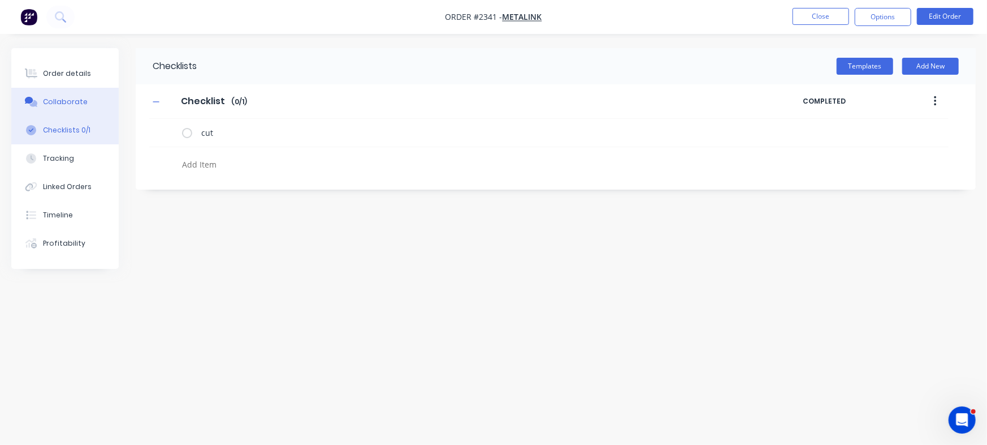
click at [79, 104] on div "Collaborate" at bounding box center [65, 102] width 45 height 10
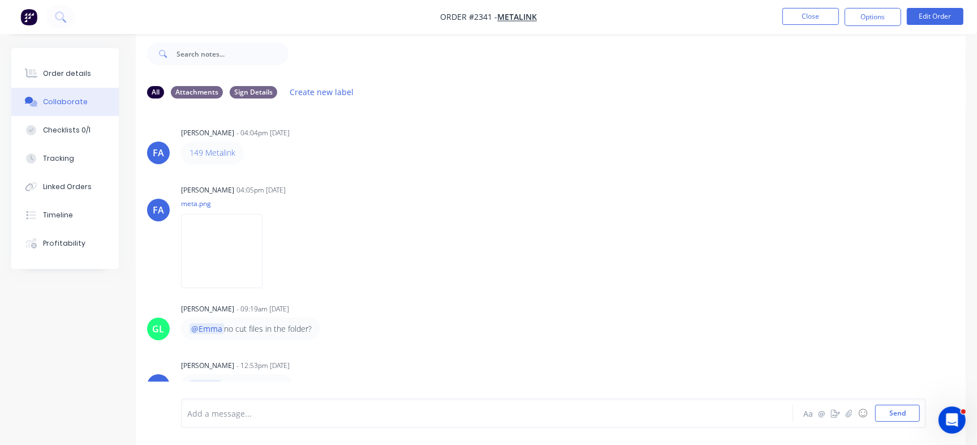
scroll to position [144, 0]
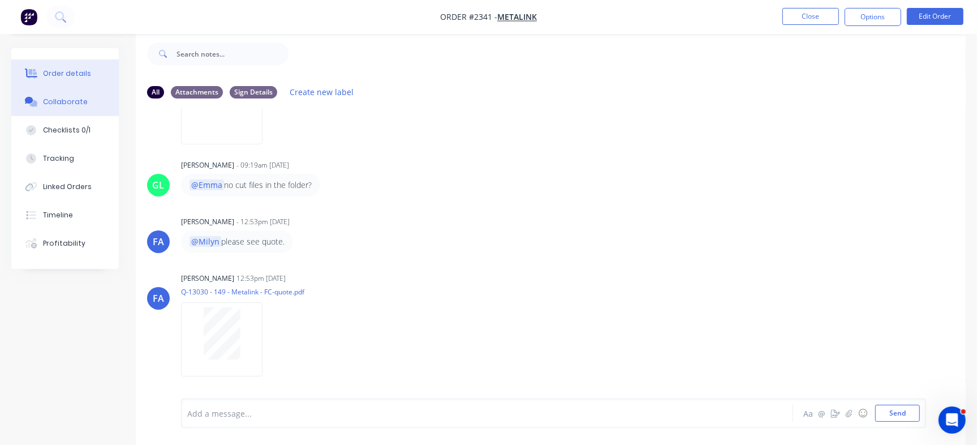
click at [81, 68] on div "Order details" at bounding box center [67, 73] width 48 height 10
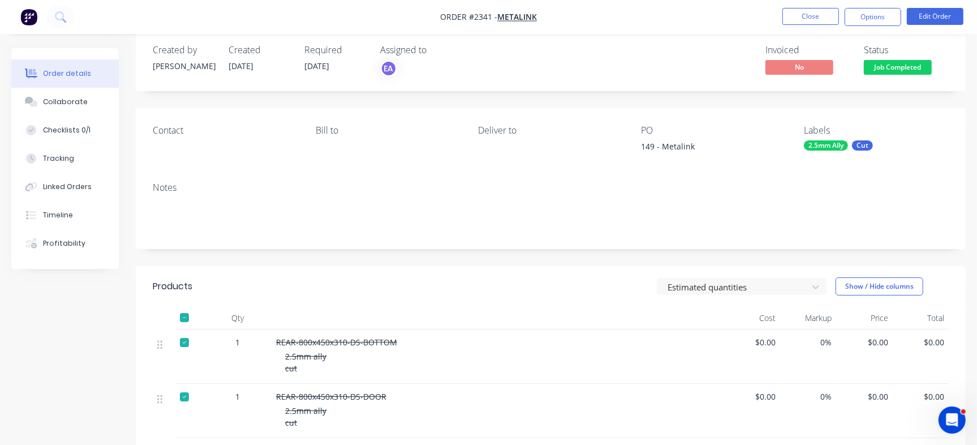
click at [672, 145] on div "149 - Metalink" at bounding box center [711, 148] width 141 height 16
copy div "Metalink"
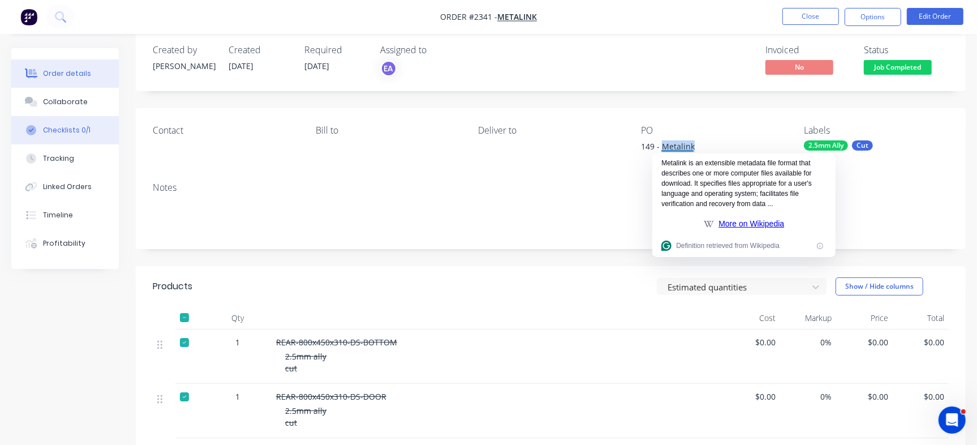
click at [53, 125] on div "Checklists 0/1" at bounding box center [67, 130] width 48 height 10
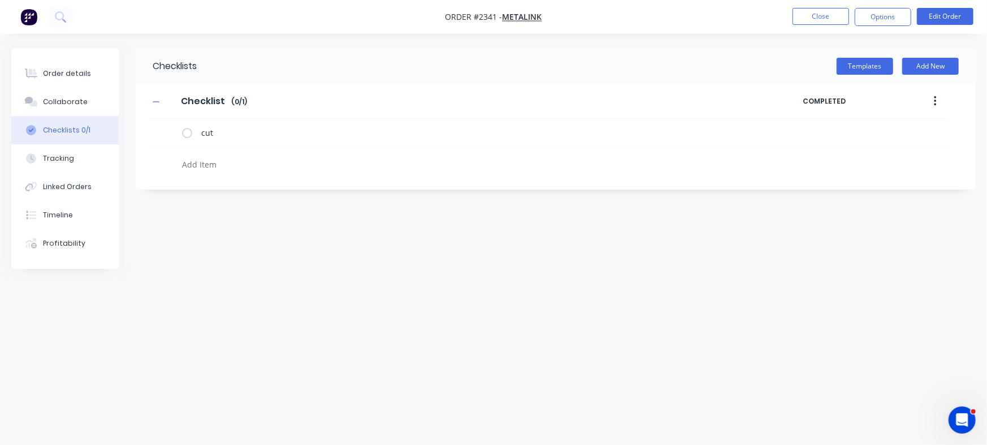
click at [219, 156] on textarea at bounding box center [435, 164] width 515 height 16
paste textarea "INV-3068"
type textarea "INV-3068"
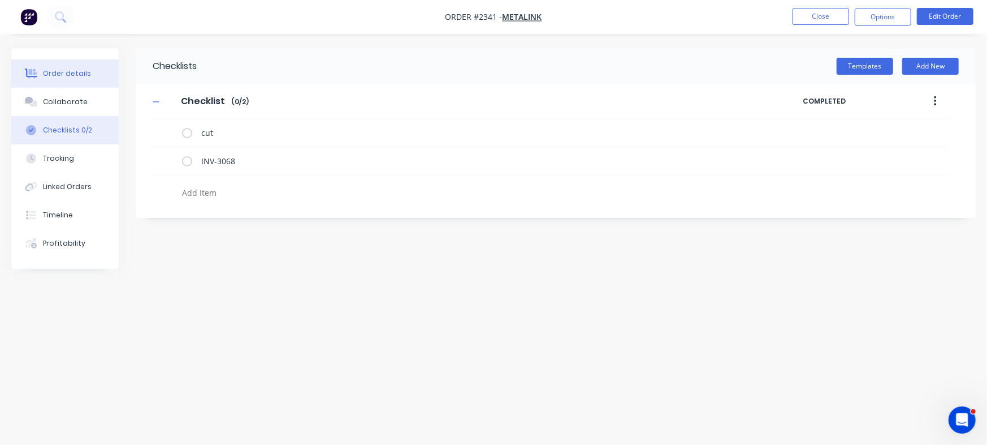
click at [43, 68] on div "Order details" at bounding box center [67, 73] width 48 height 10
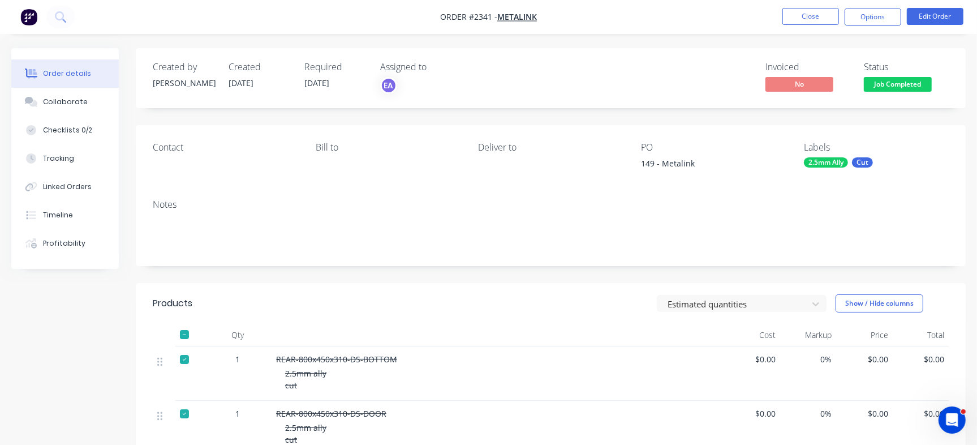
click at [874, 82] on span "Job Completed" at bounding box center [898, 84] width 68 height 14
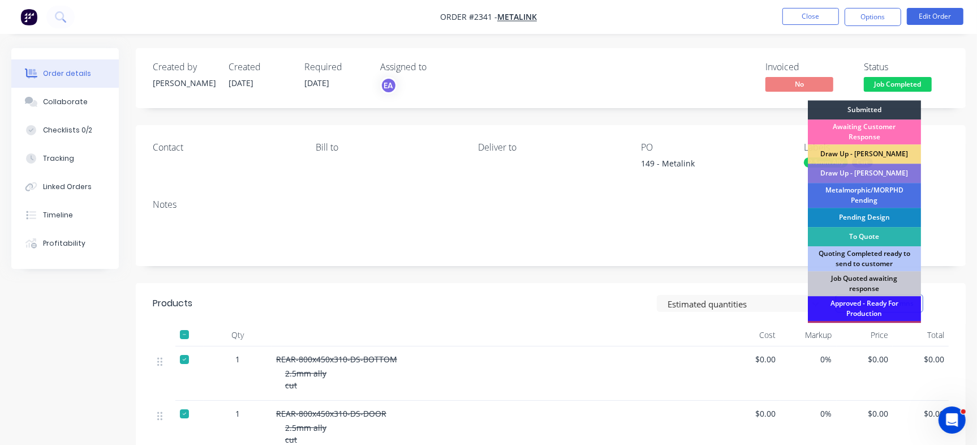
scroll to position [341, 0]
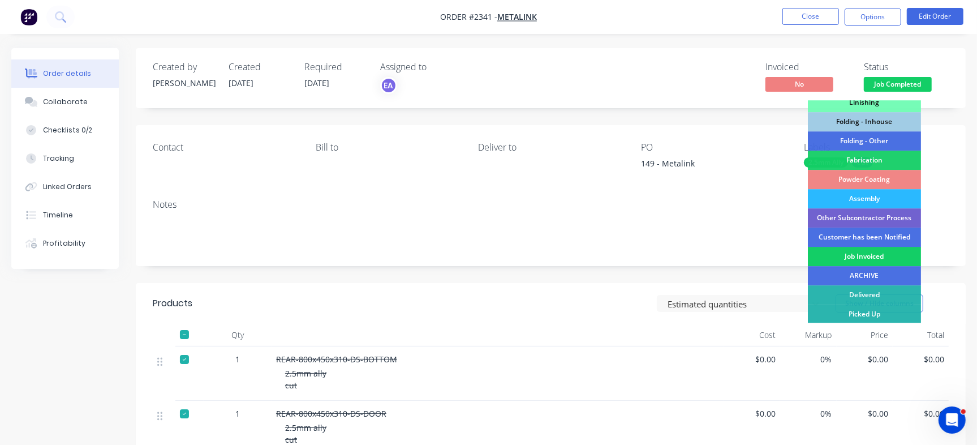
click at [888, 260] on div "Job Invoiced" at bounding box center [864, 256] width 113 height 19
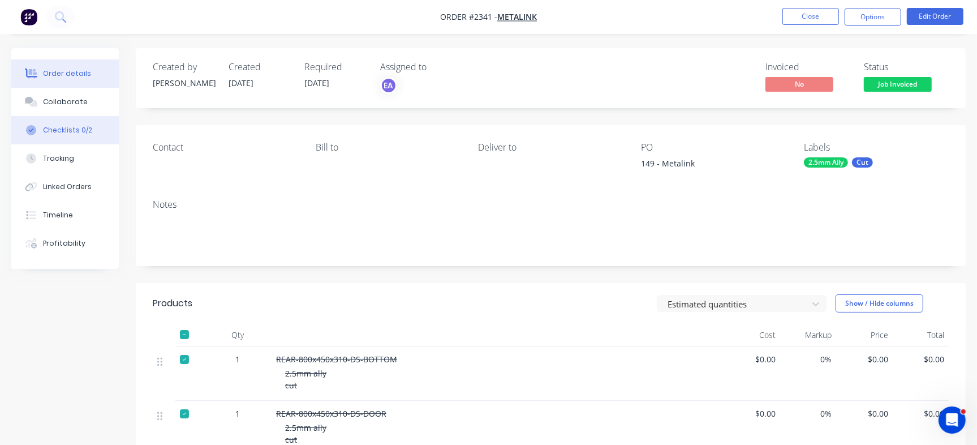
click at [90, 135] on button "Checklists 0/2" at bounding box center [64, 130] width 107 height 28
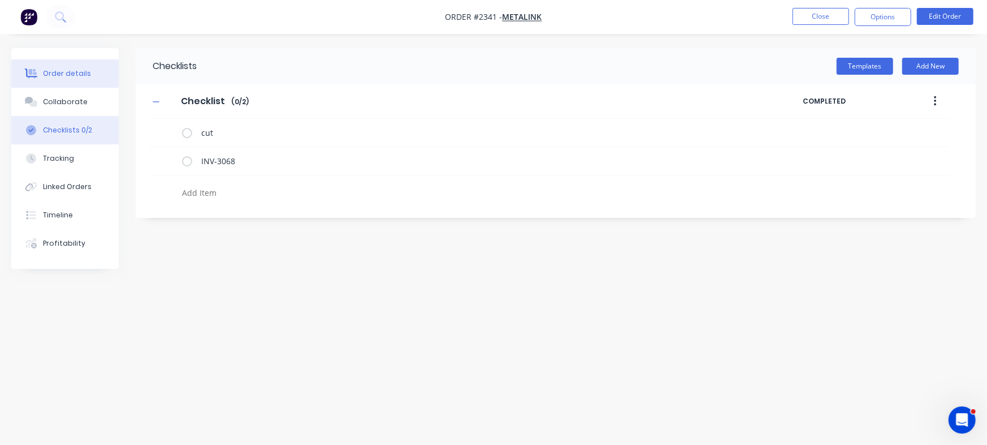
click at [66, 71] on div "Order details" at bounding box center [67, 73] width 48 height 10
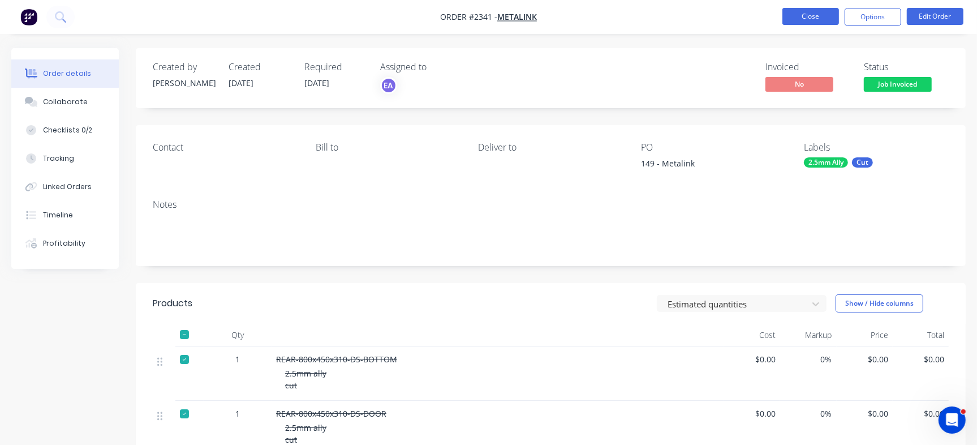
click at [815, 11] on button "Close" at bounding box center [810, 16] width 57 height 17
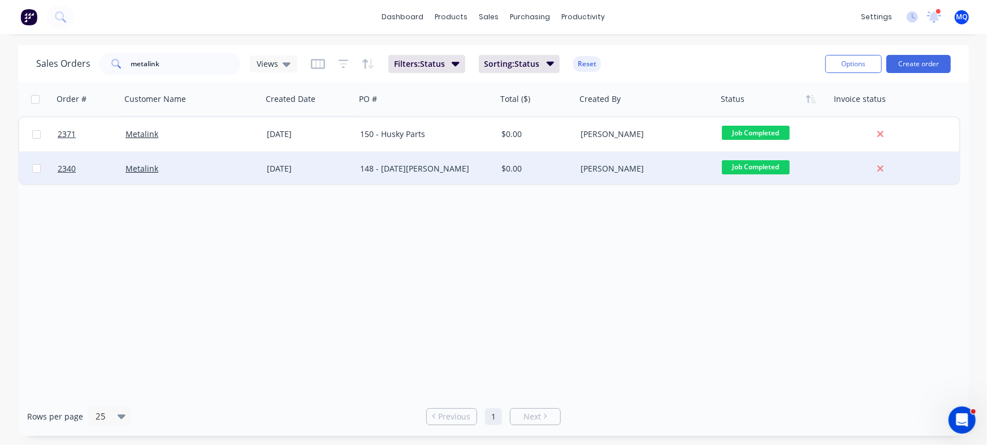
click at [417, 179] on div "148 - [DATE][PERSON_NAME]" at bounding box center [426, 169] width 141 height 34
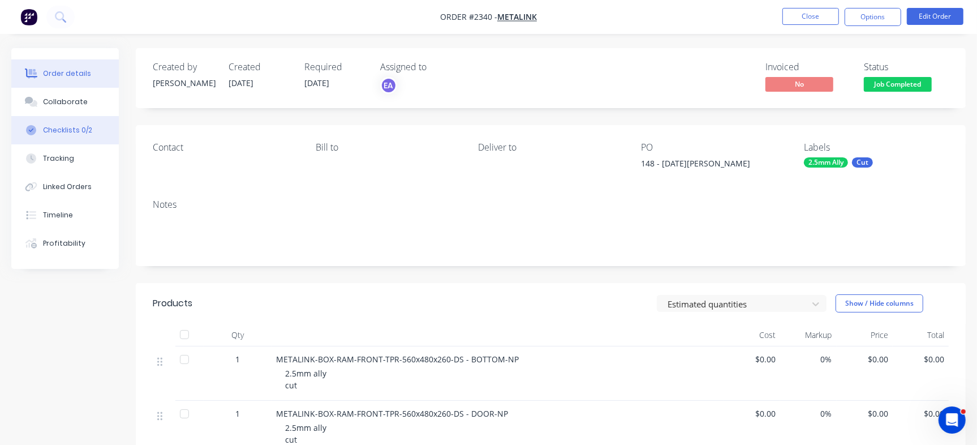
click at [65, 125] on div "Checklists 0/2" at bounding box center [67, 130] width 49 height 10
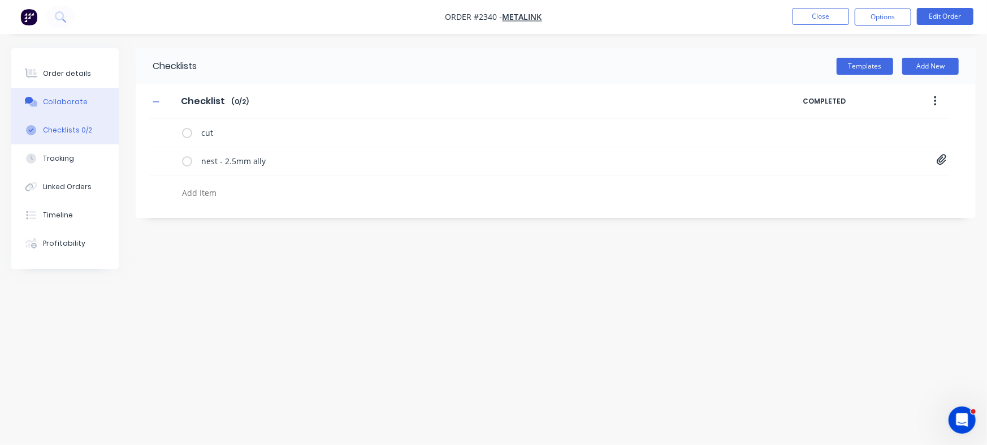
click at [86, 99] on button "Collaborate" at bounding box center [64, 102] width 107 height 28
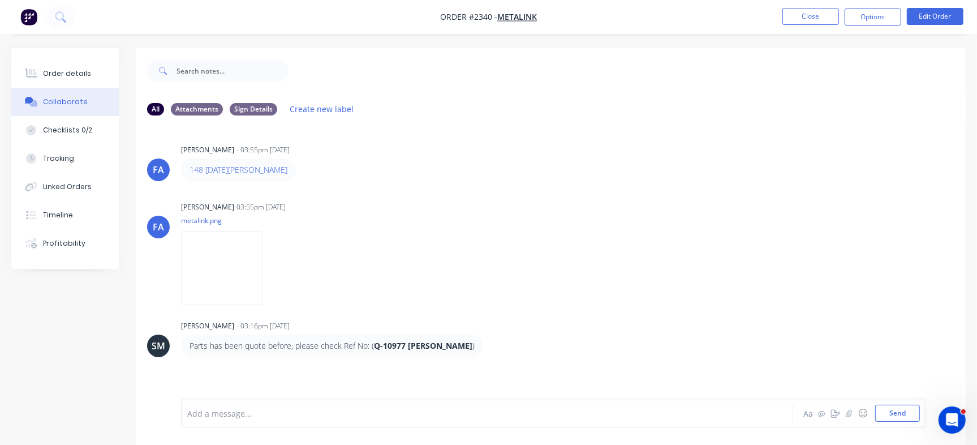
scroll to position [17, 0]
